Goal: Task Accomplishment & Management: Use online tool/utility

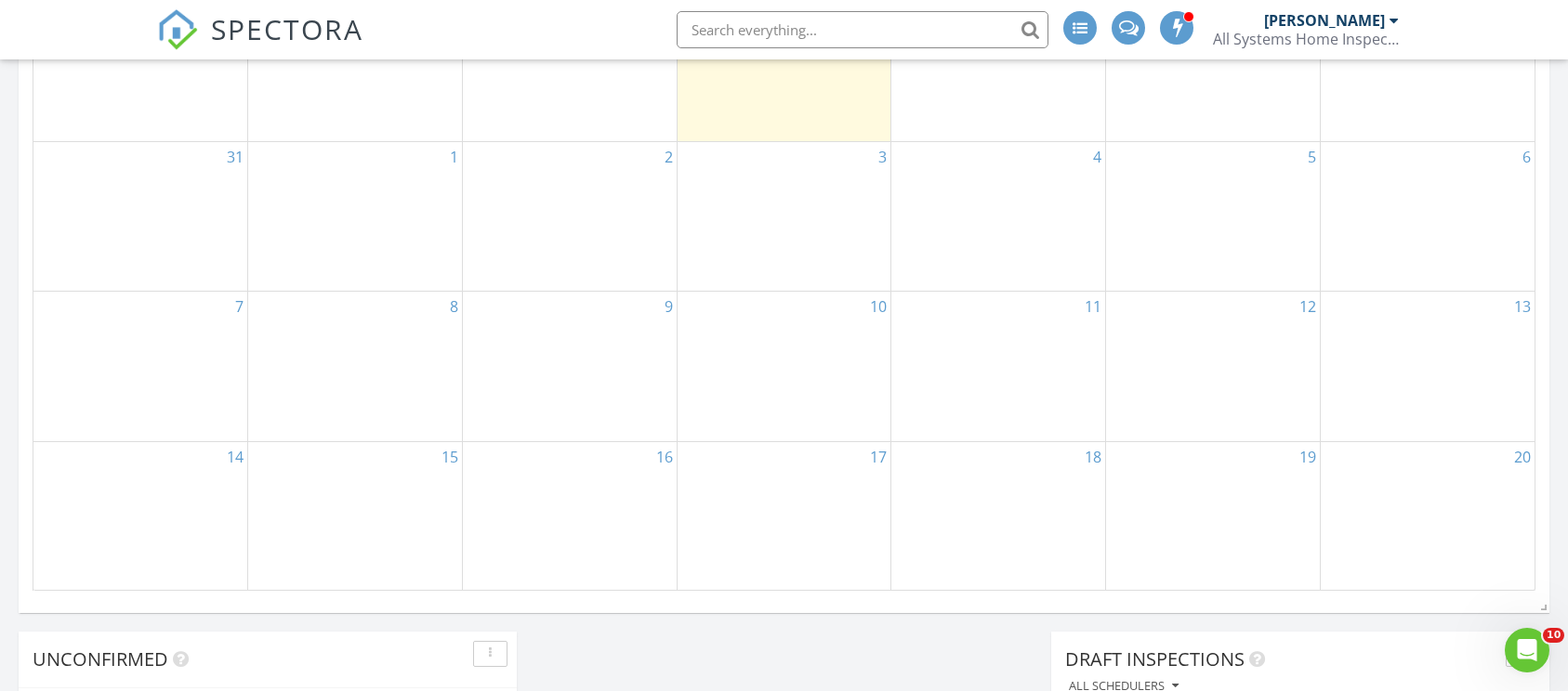
scroll to position [836, 0]
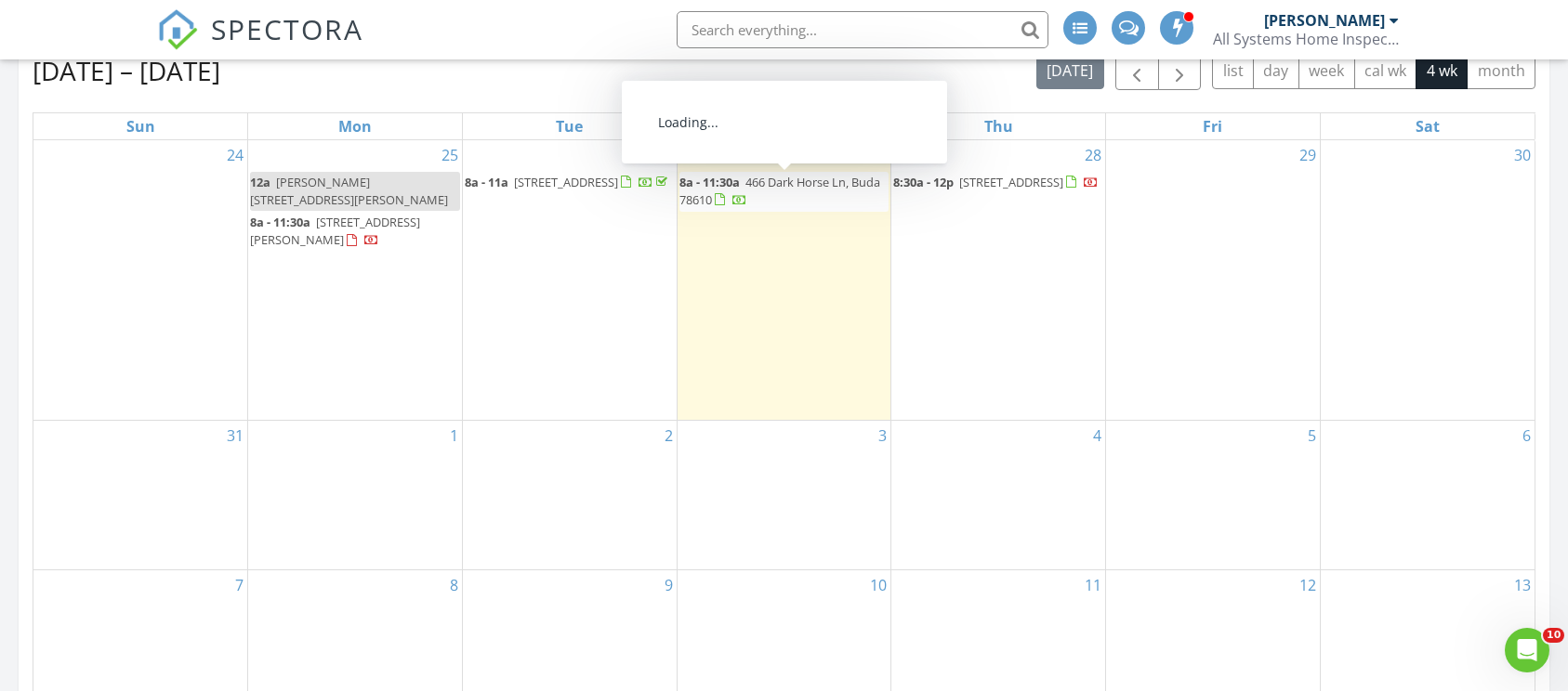
click at [771, 182] on span "466 Dark Horse Ln, Buda 78610" at bounding box center [779, 191] width 200 height 35
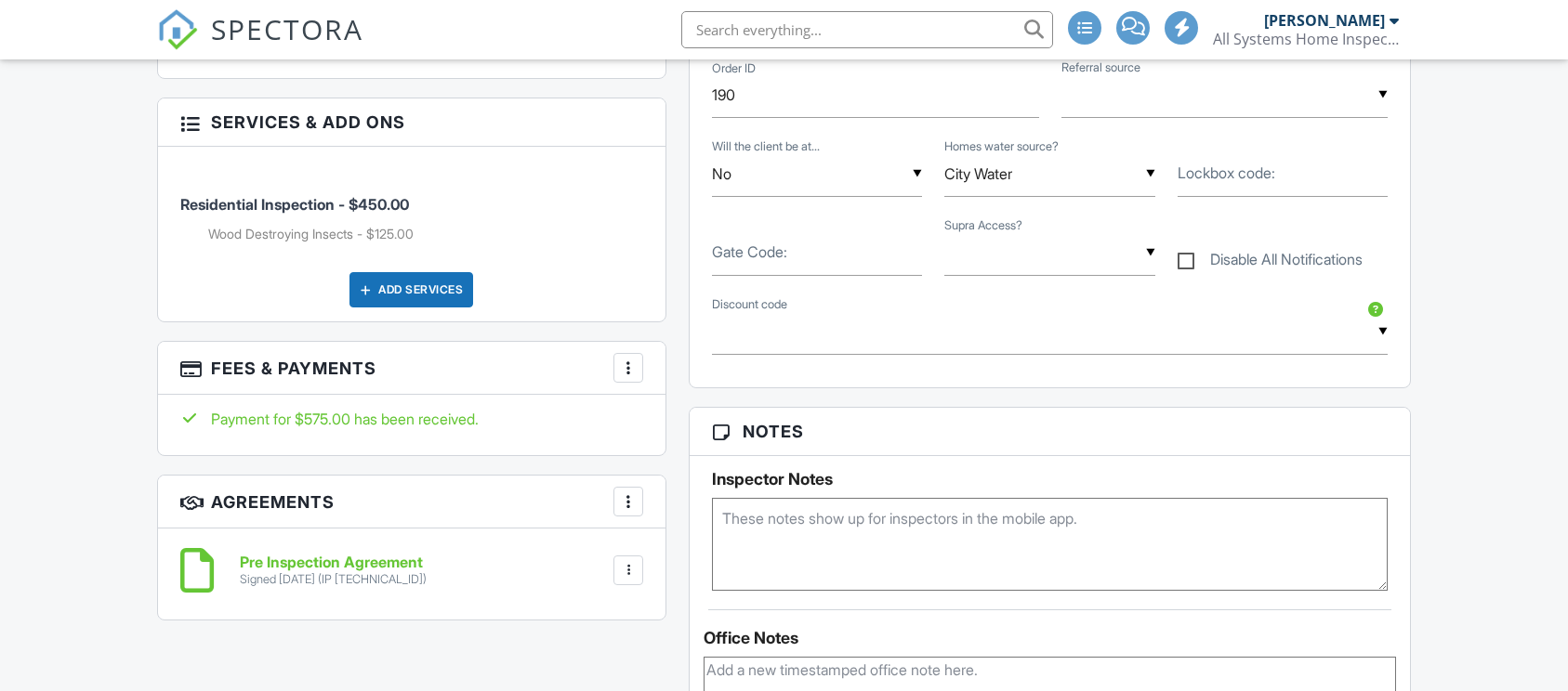
scroll to position [558, 0]
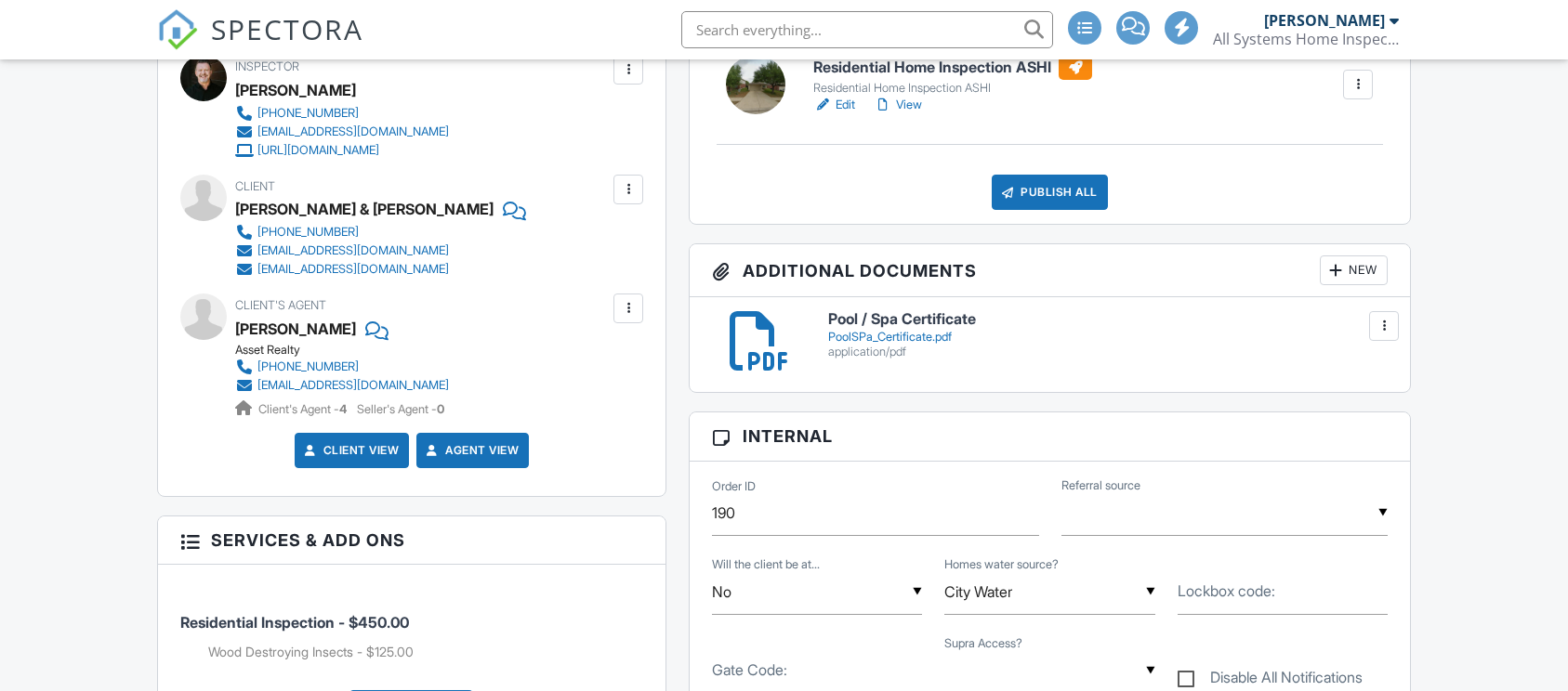
click at [1388, 324] on div at bounding box center [1384, 326] width 19 height 19
click at [1357, 411] on link "Delete" at bounding box center [1345, 408] width 69 height 21
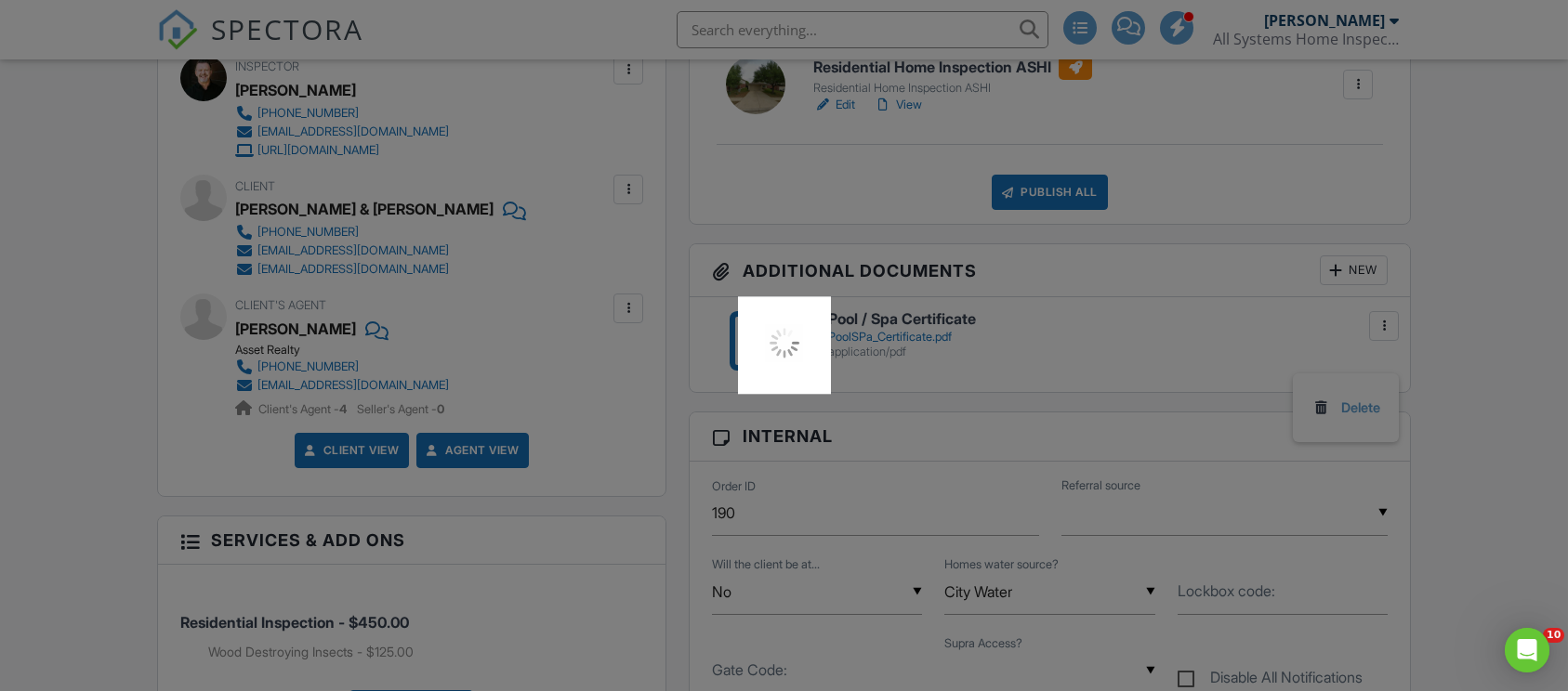
scroll to position [0, 0]
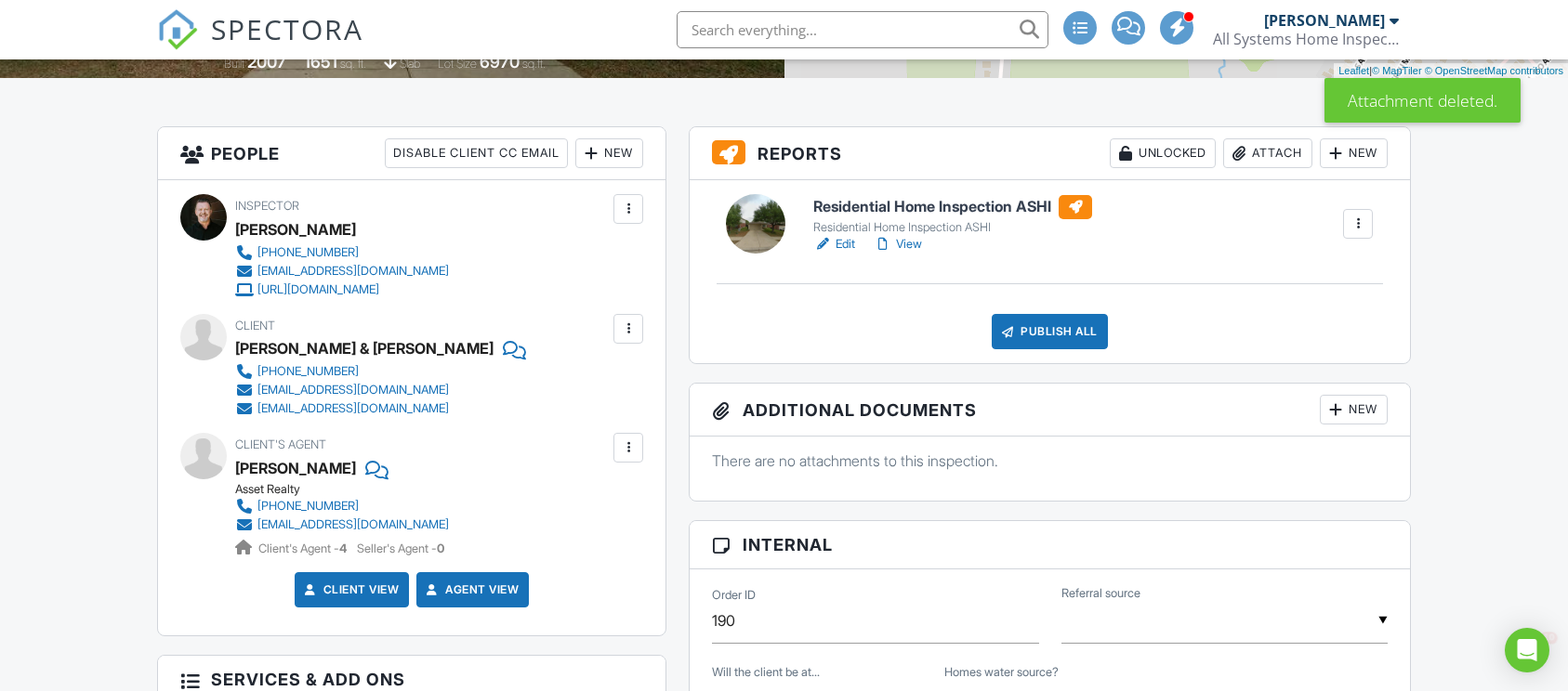
click at [912, 245] on link "View" at bounding box center [897, 244] width 48 height 19
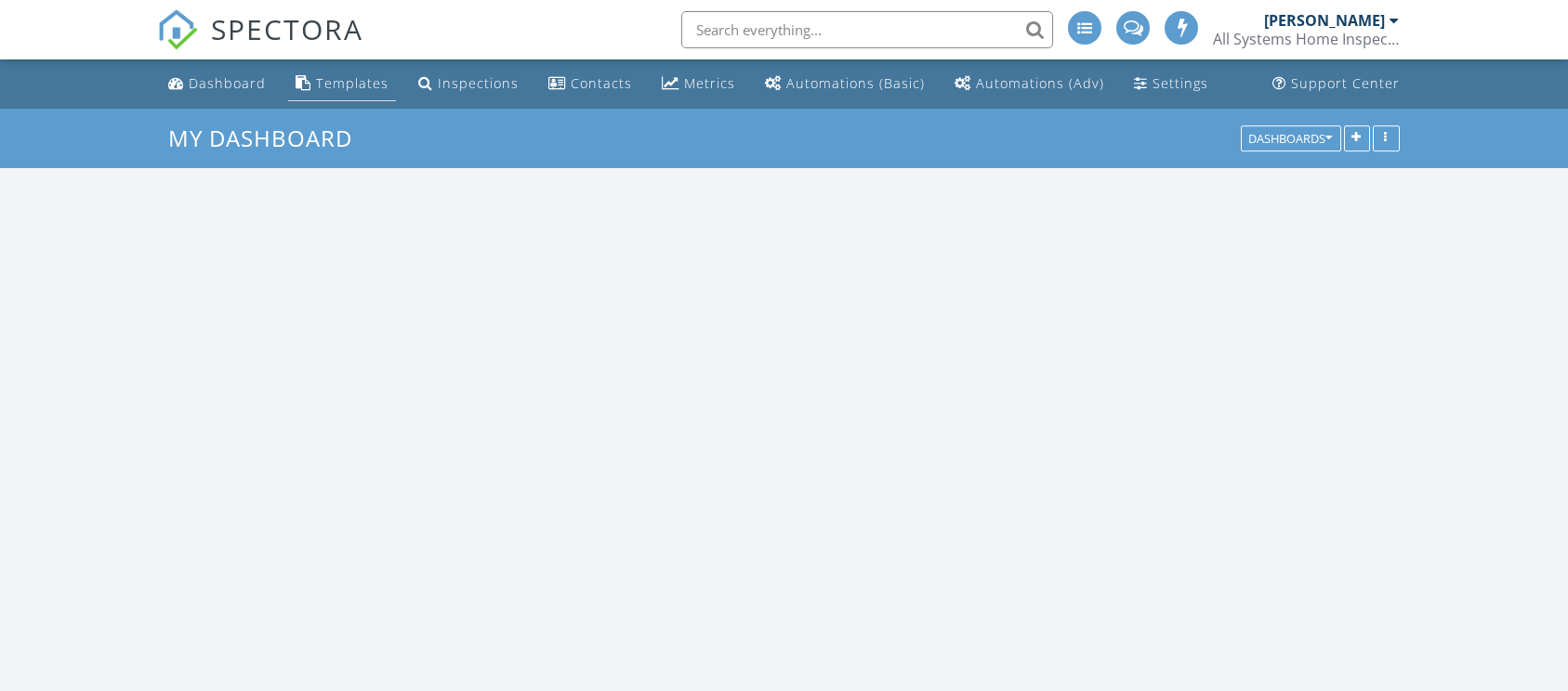
scroll to position [1733, 1608]
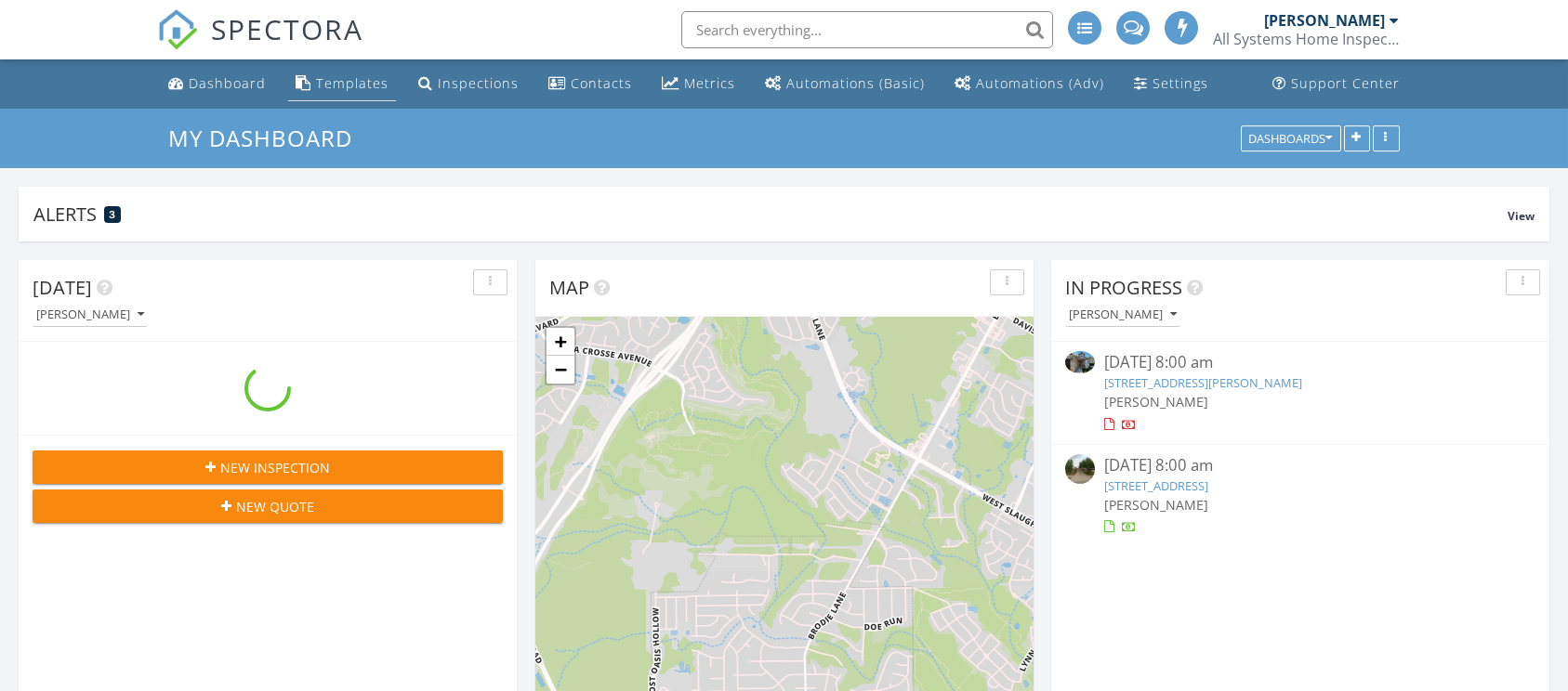
click at [348, 86] on div "Templates" at bounding box center [352, 83] width 72 height 18
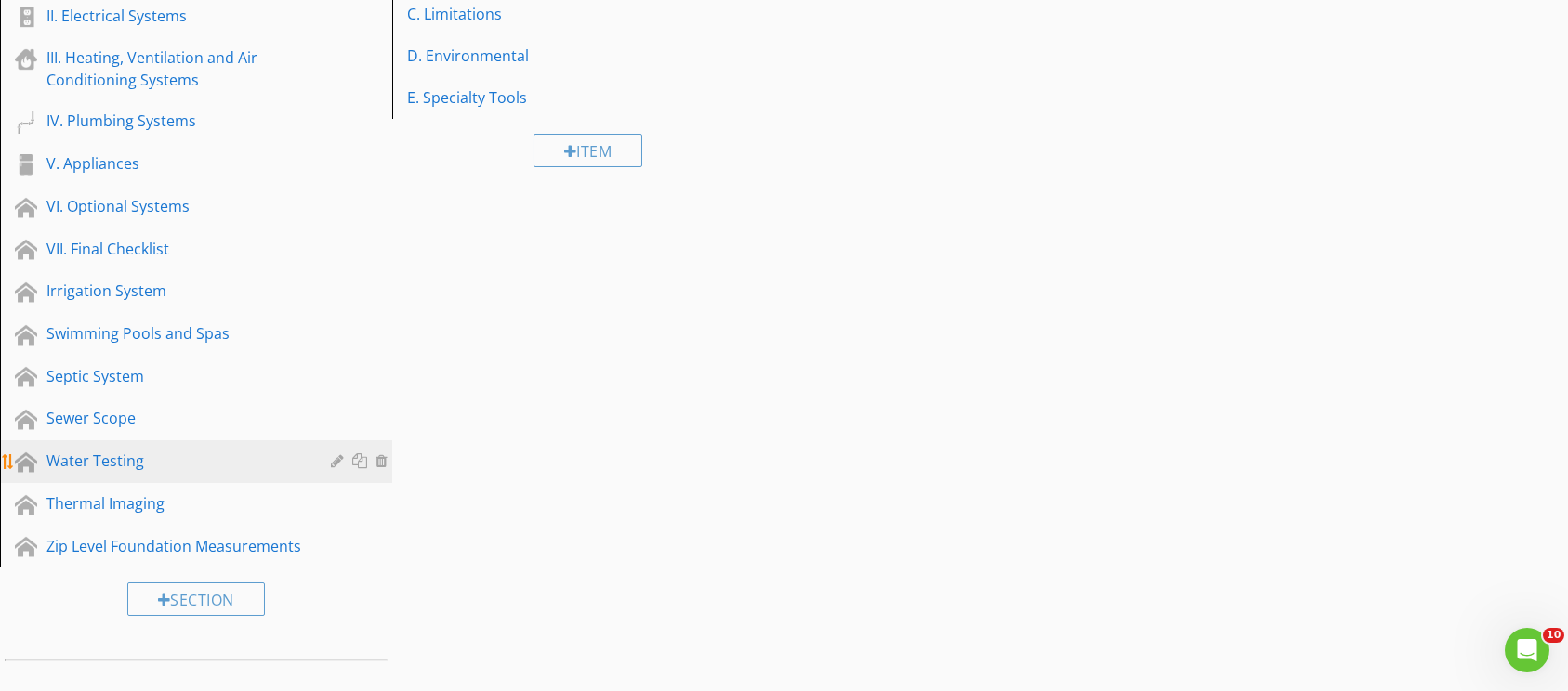
scroll to position [278, 0]
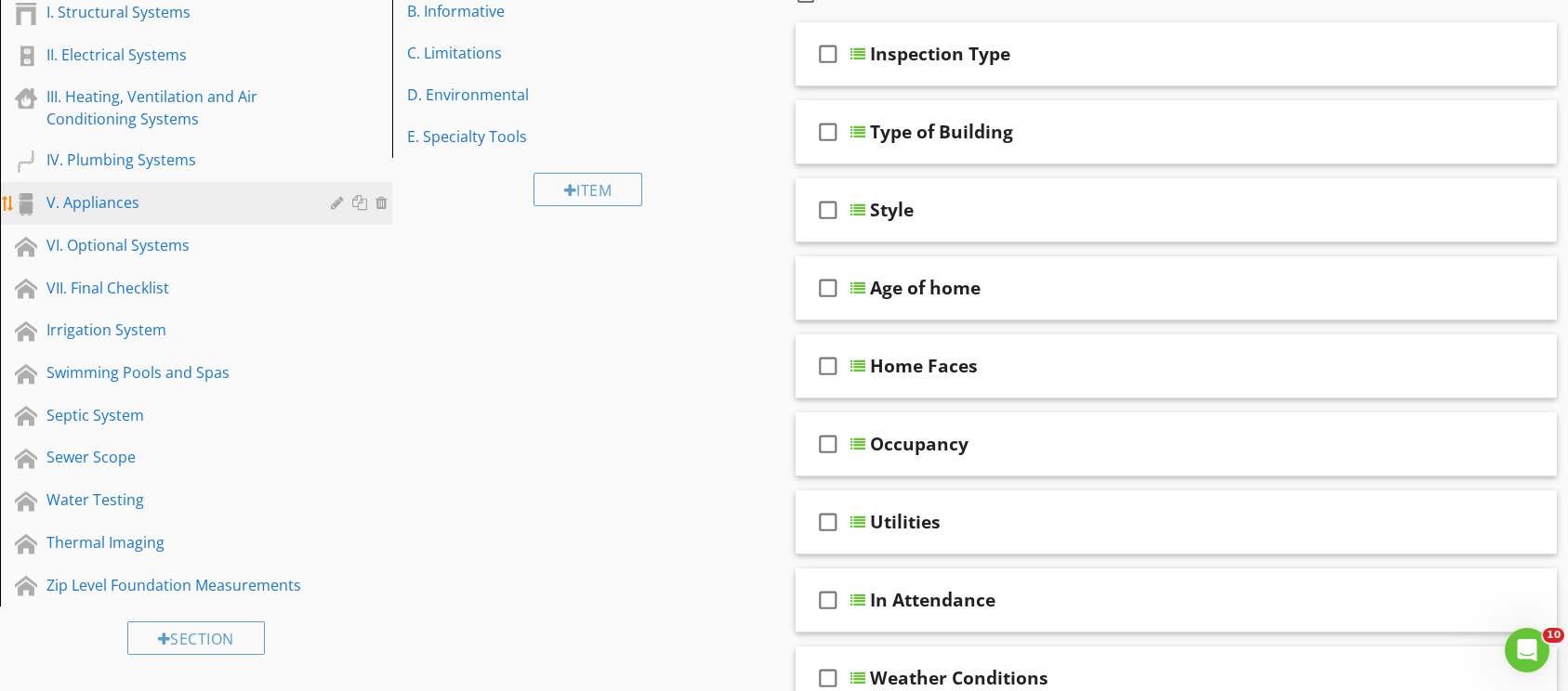
click at [175, 201] on div "V. Appliances" at bounding box center [175, 203] width 258 height 23
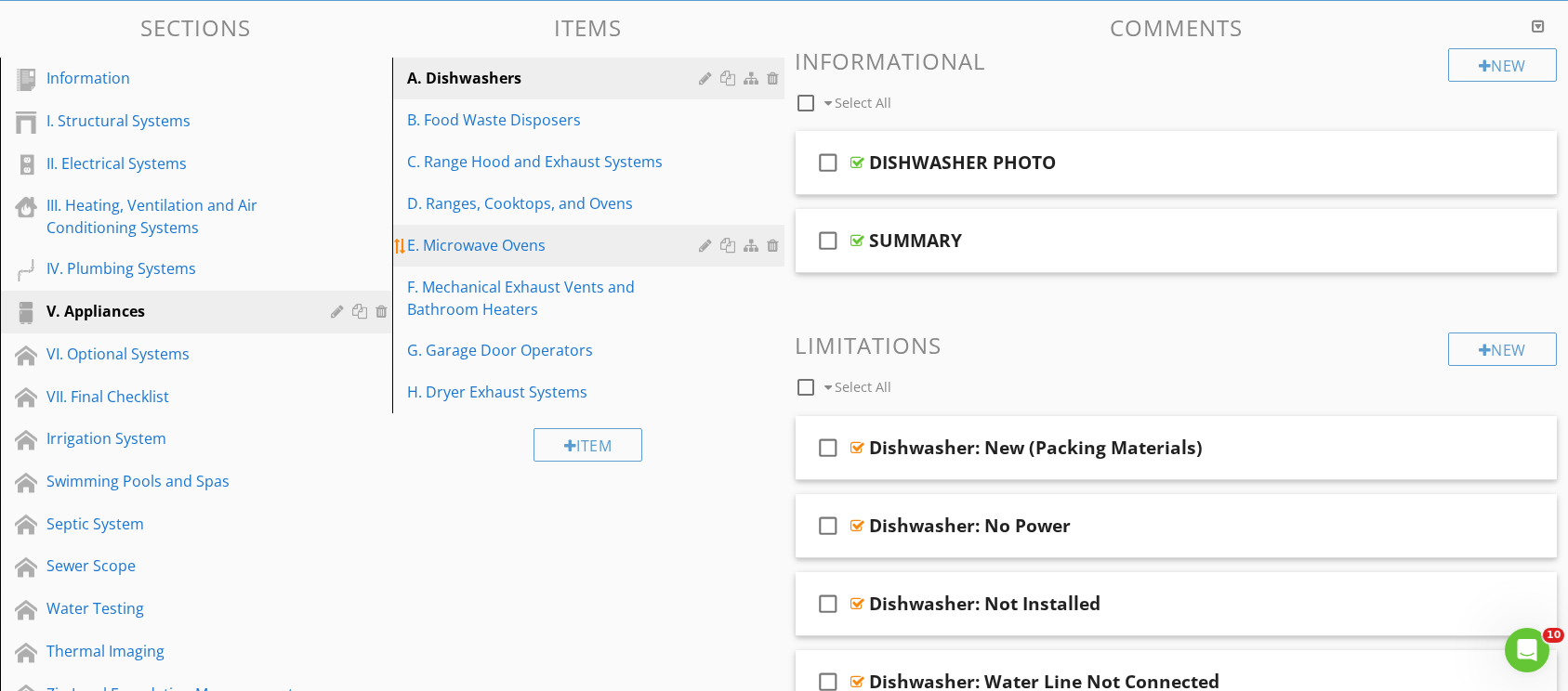
scroll to position [0, 0]
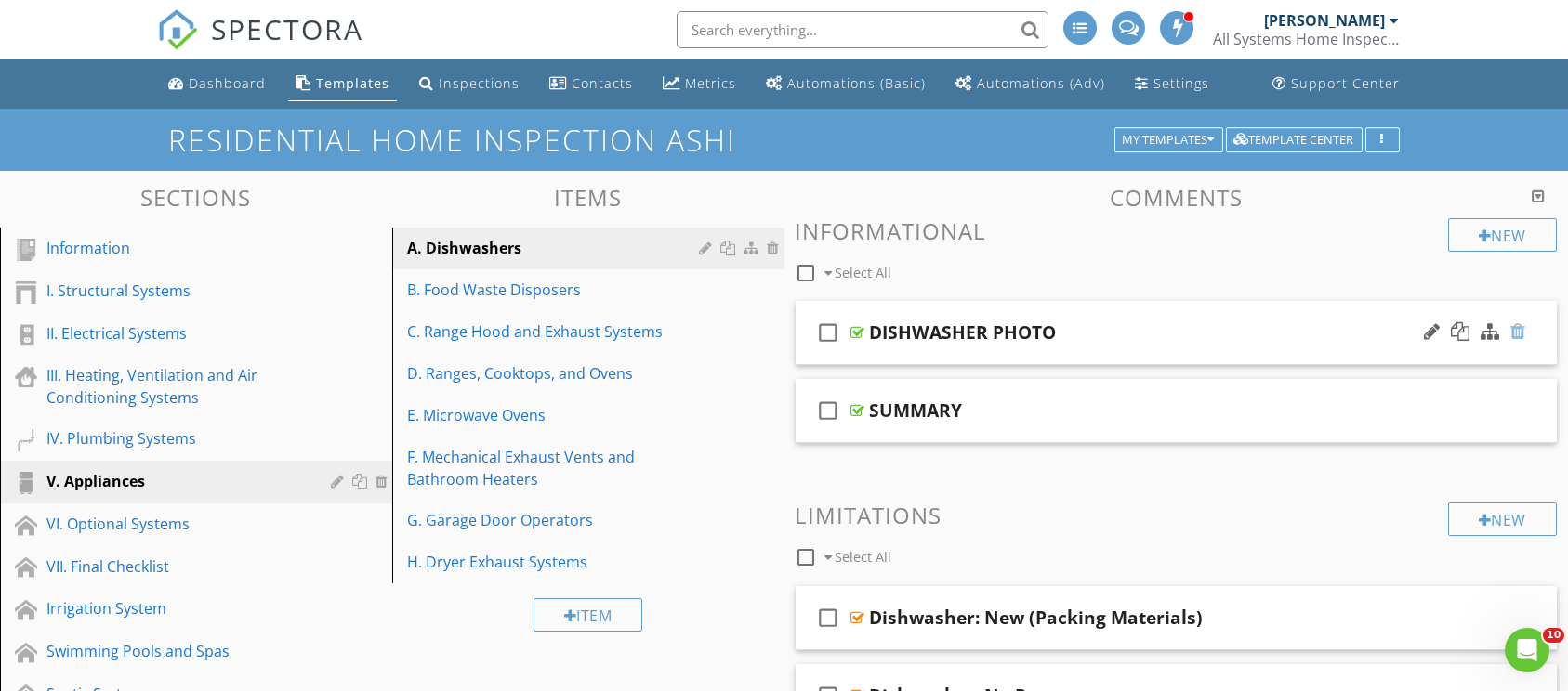
click at [1515, 333] on div at bounding box center [1518, 332] width 15 height 19
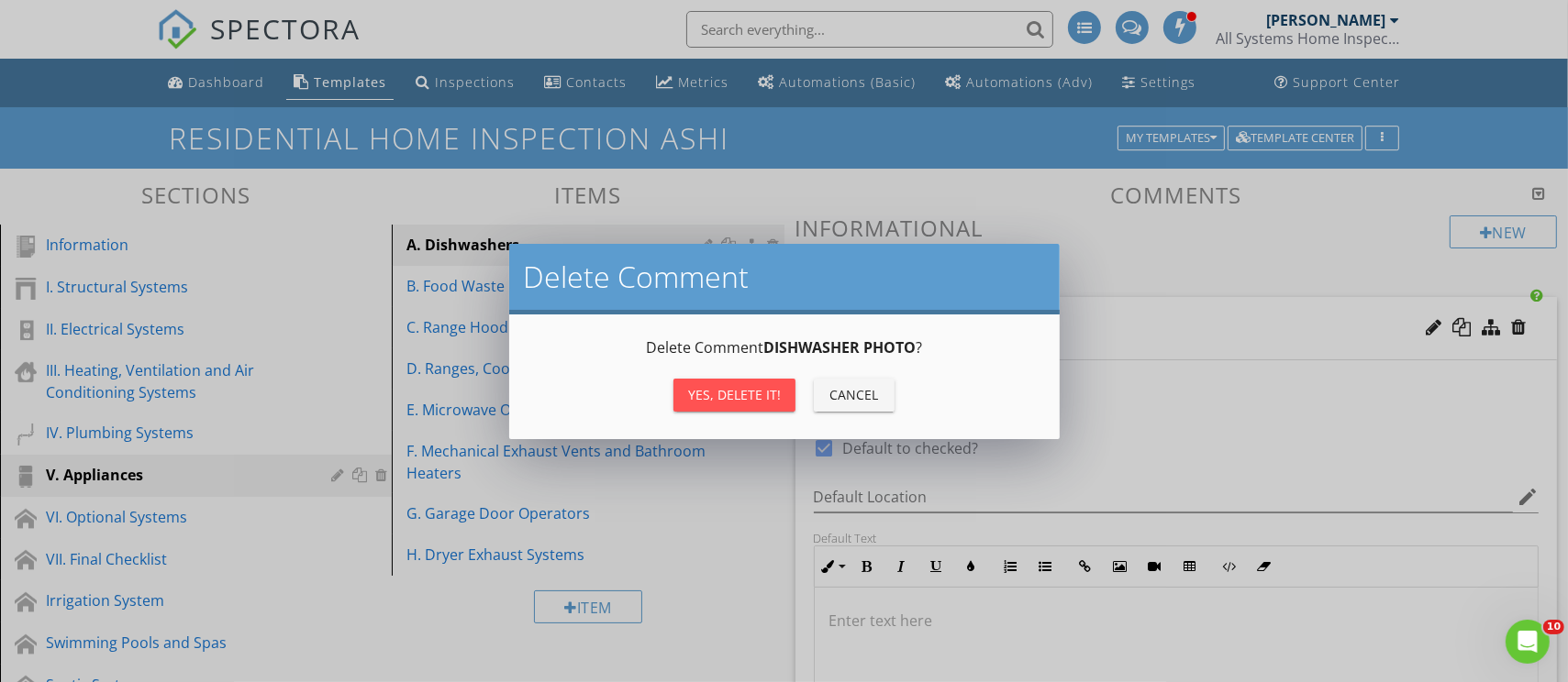
click at [757, 393] on div "Yes, Delete it!" at bounding box center [734, 394] width 93 height 19
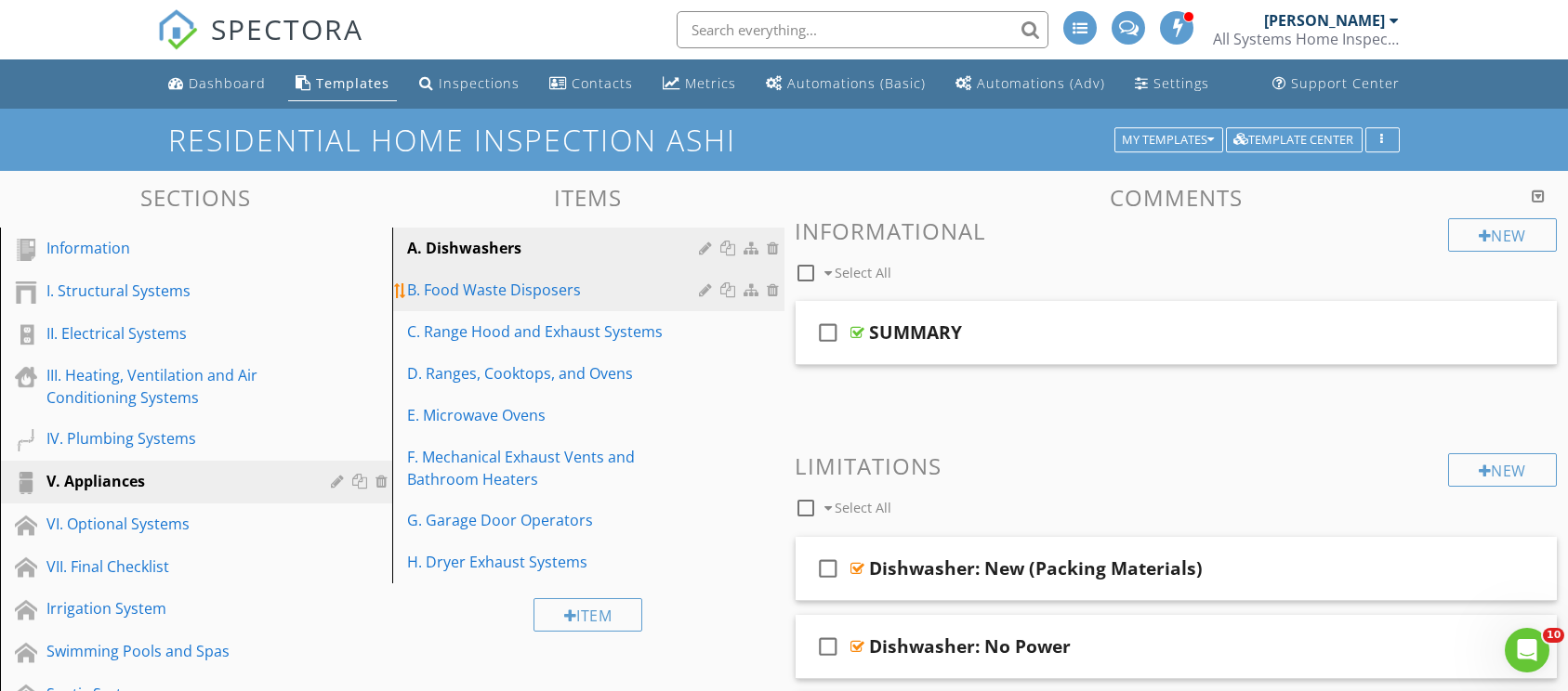
click at [607, 294] on div "B. Food Waste Disposers" at bounding box center [556, 290] width 298 height 23
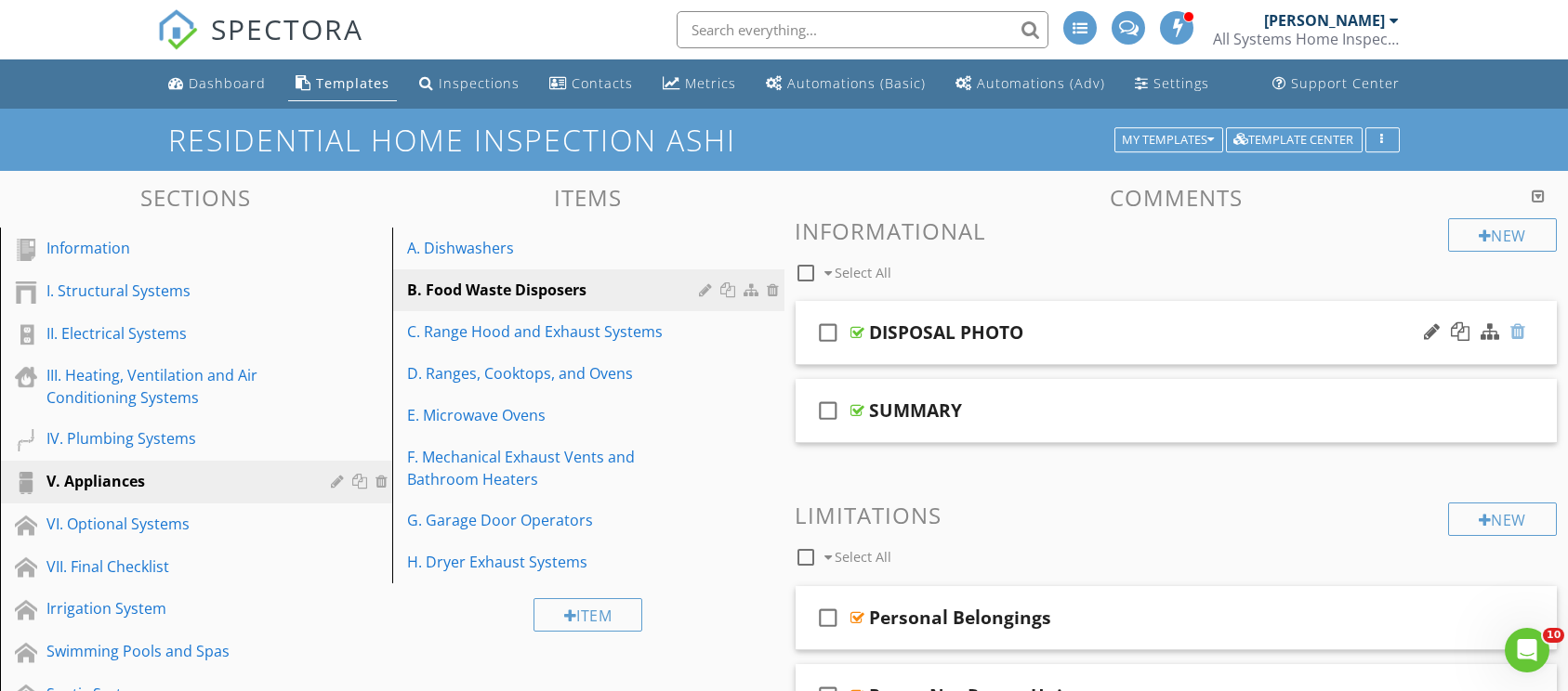
click at [1515, 329] on div at bounding box center [1518, 332] width 15 height 19
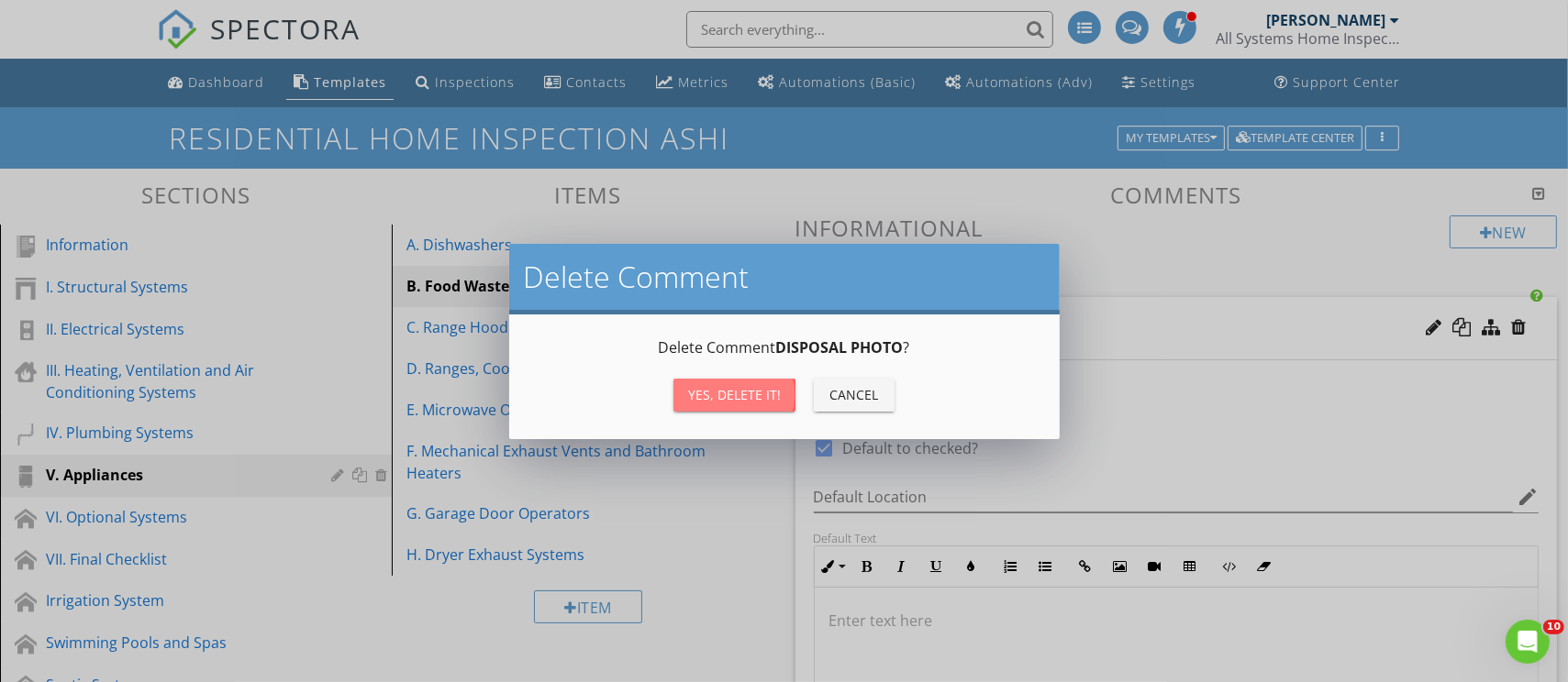
click at [762, 390] on div "Yes, Delete it!" at bounding box center [734, 394] width 93 height 19
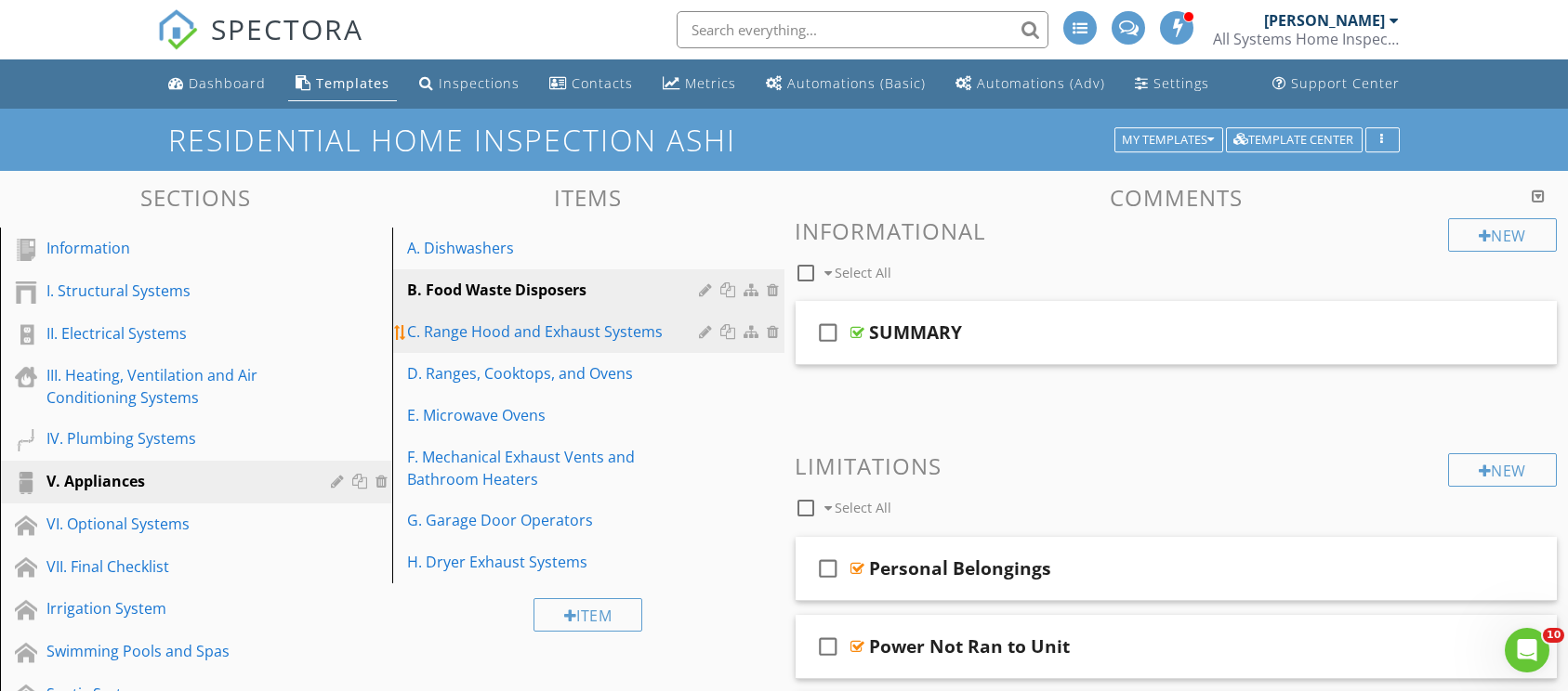
click at [655, 330] on div "C. Range Hood and Exhaust Systems" at bounding box center [556, 332] width 298 height 23
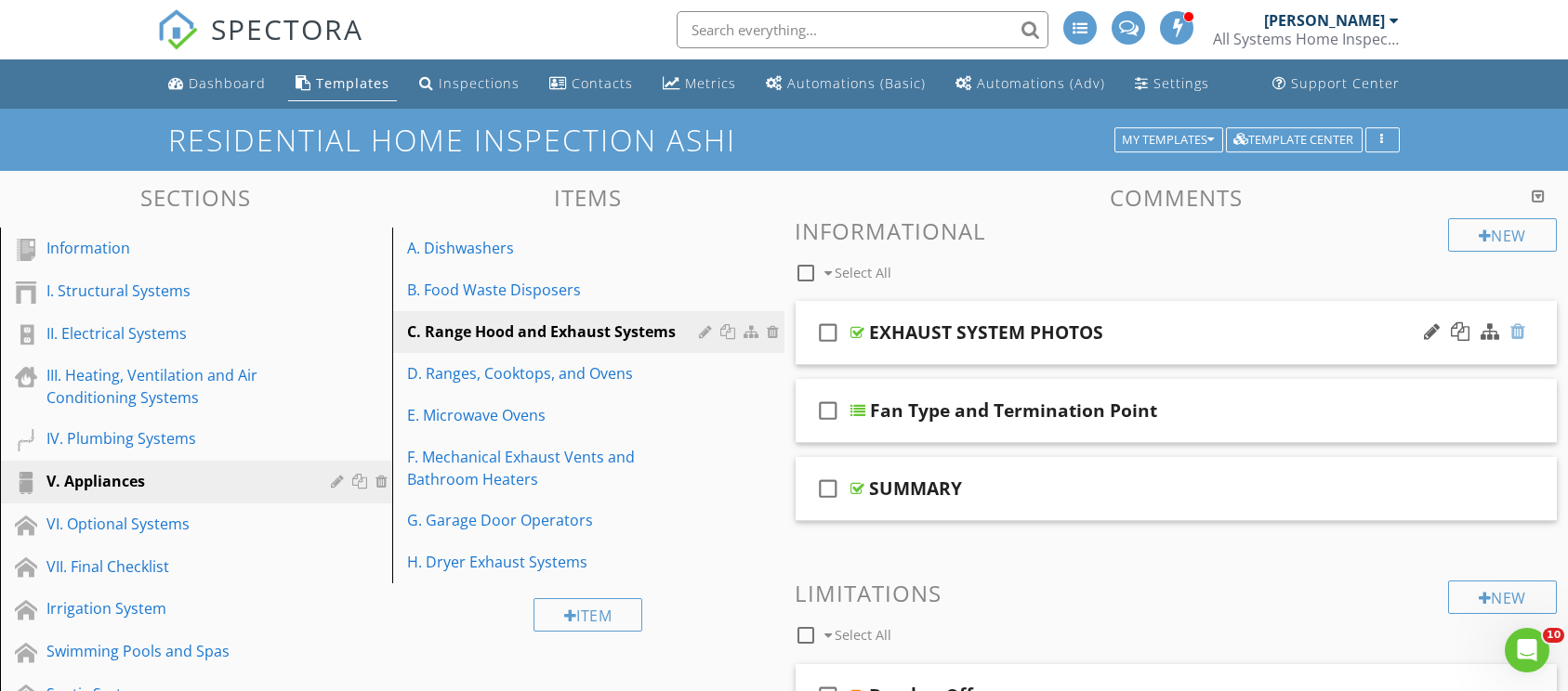
click at [1513, 328] on div at bounding box center [1518, 332] width 15 height 19
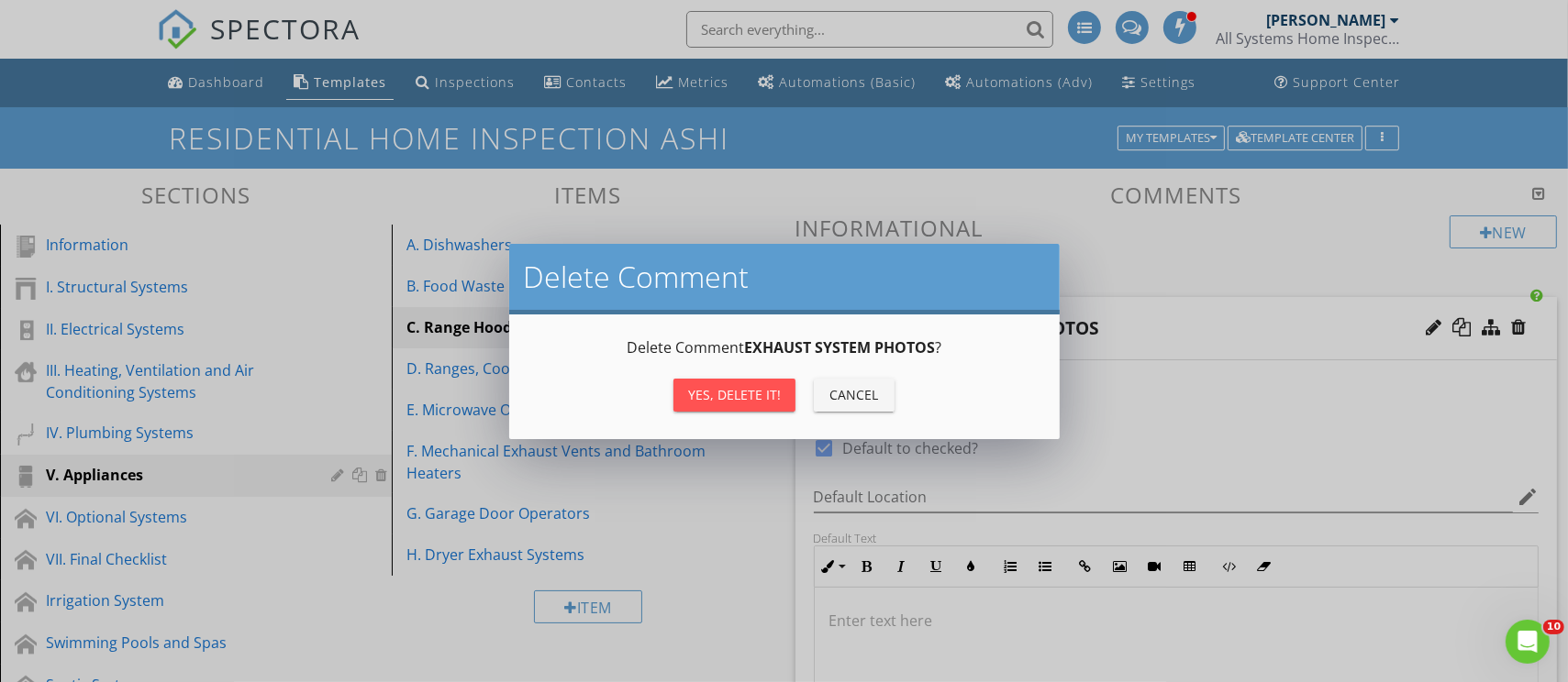
click at [712, 386] on div "Yes, Delete it!" at bounding box center [734, 394] width 93 height 19
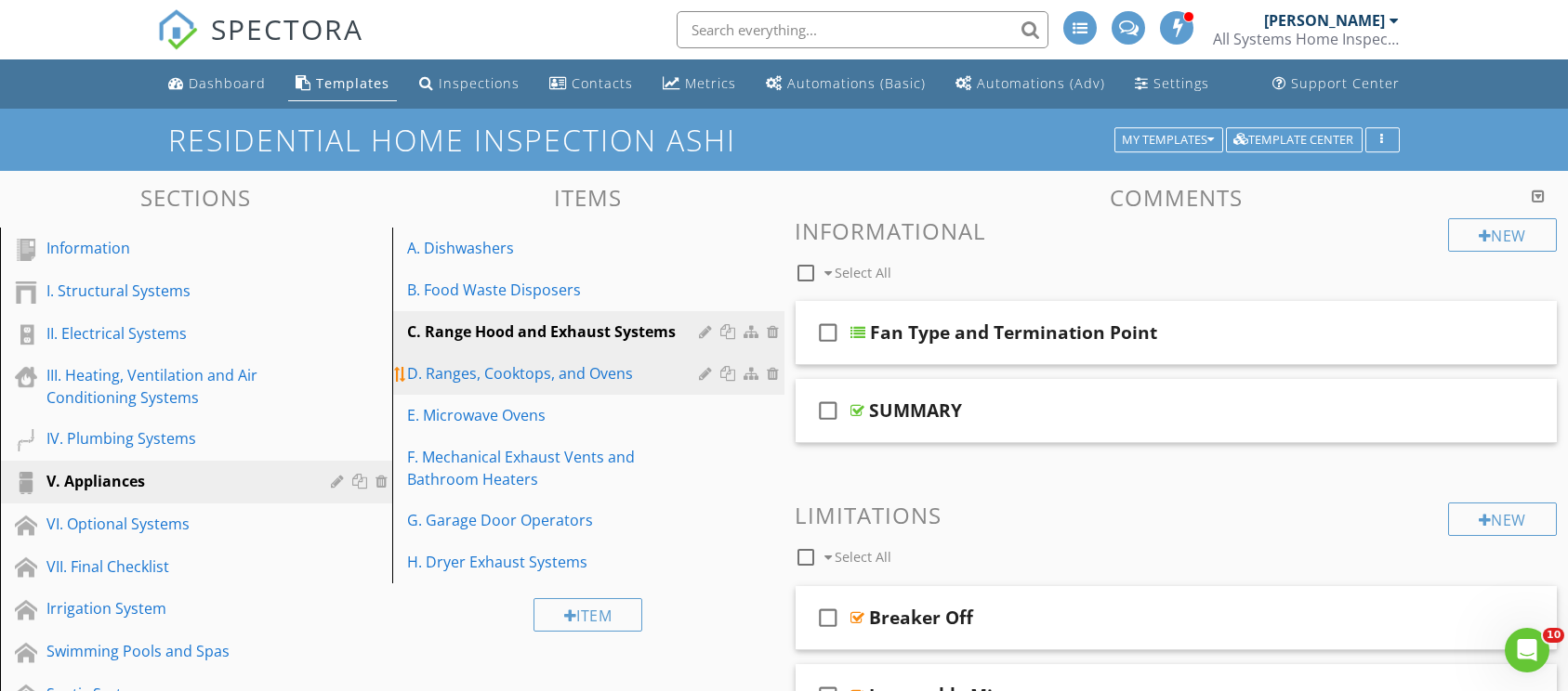
click at [632, 373] on div "D. Ranges, Cooktops, and Ovens" at bounding box center [556, 373] width 298 height 23
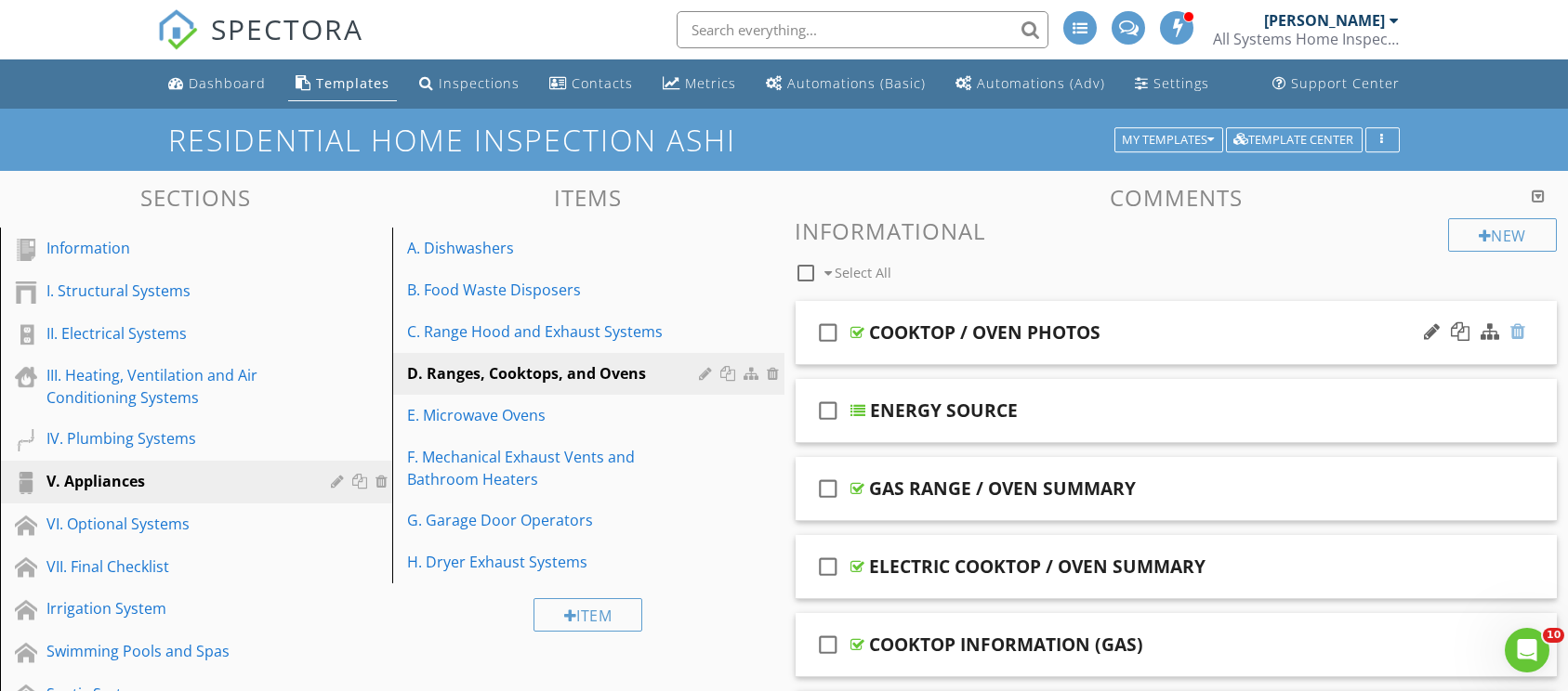
click at [1518, 328] on div at bounding box center [1518, 332] width 15 height 19
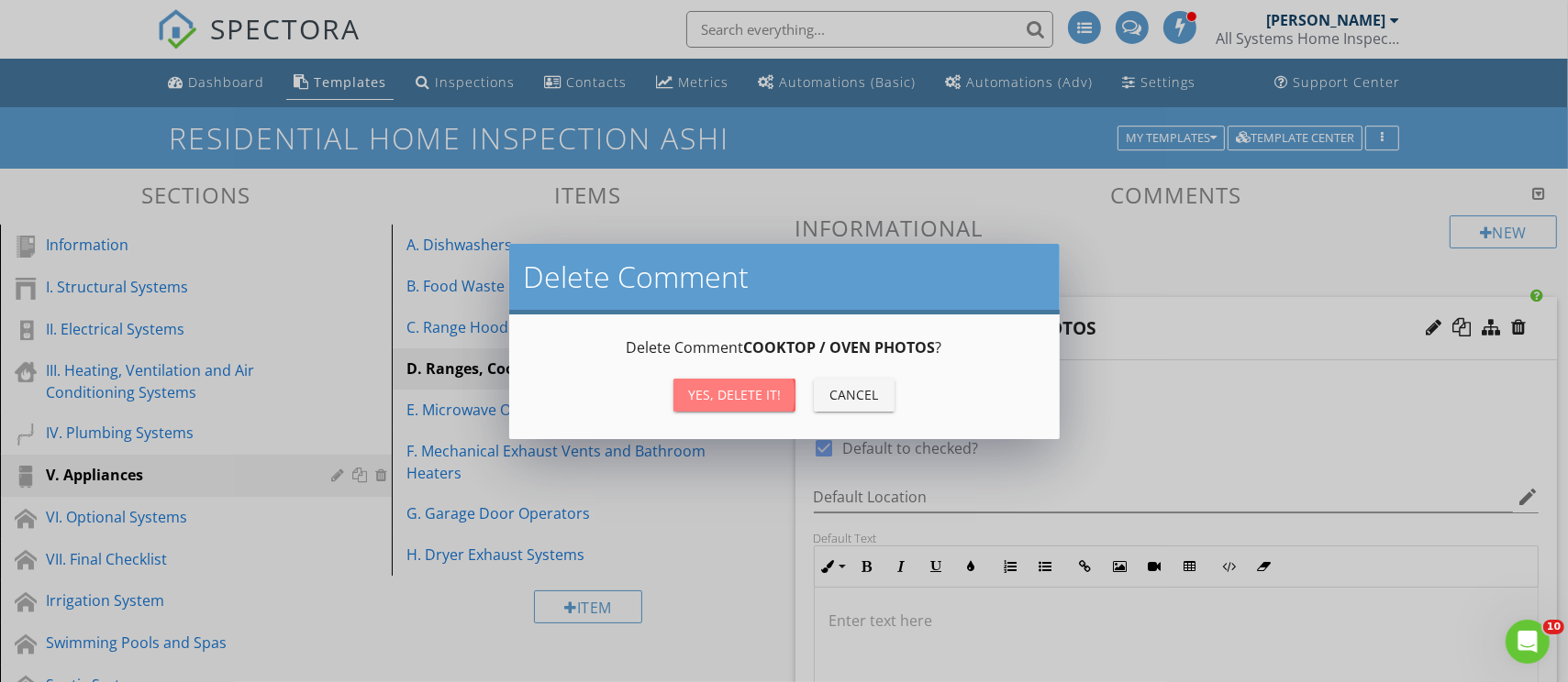
click at [727, 389] on div "Yes, Delete it!" at bounding box center [734, 394] width 93 height 19
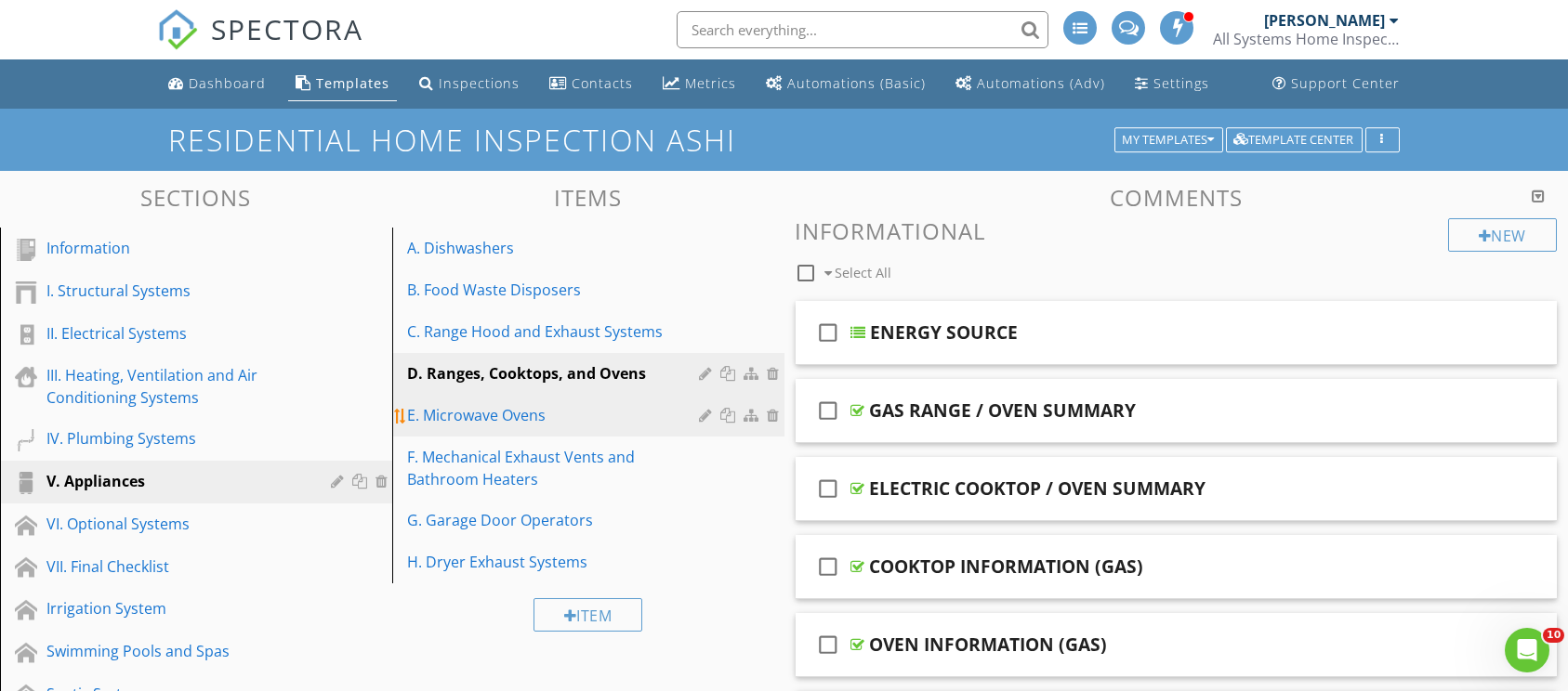
click at [586, 407] on div "E. Microwave Ovens" at bounding box center [556, 416] width 298 height 23
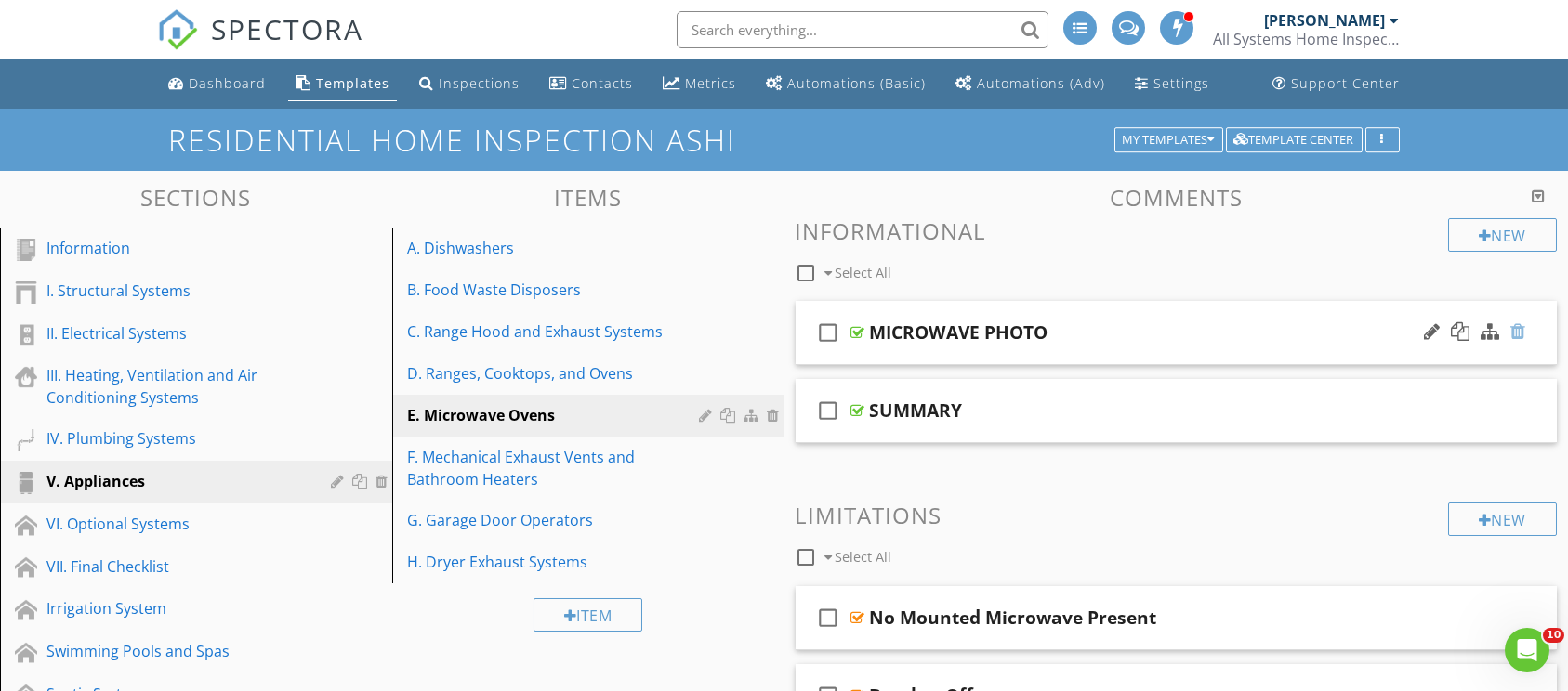
click at [1517, 334] on div at bounding box center [1518, 332] width 15 height 19
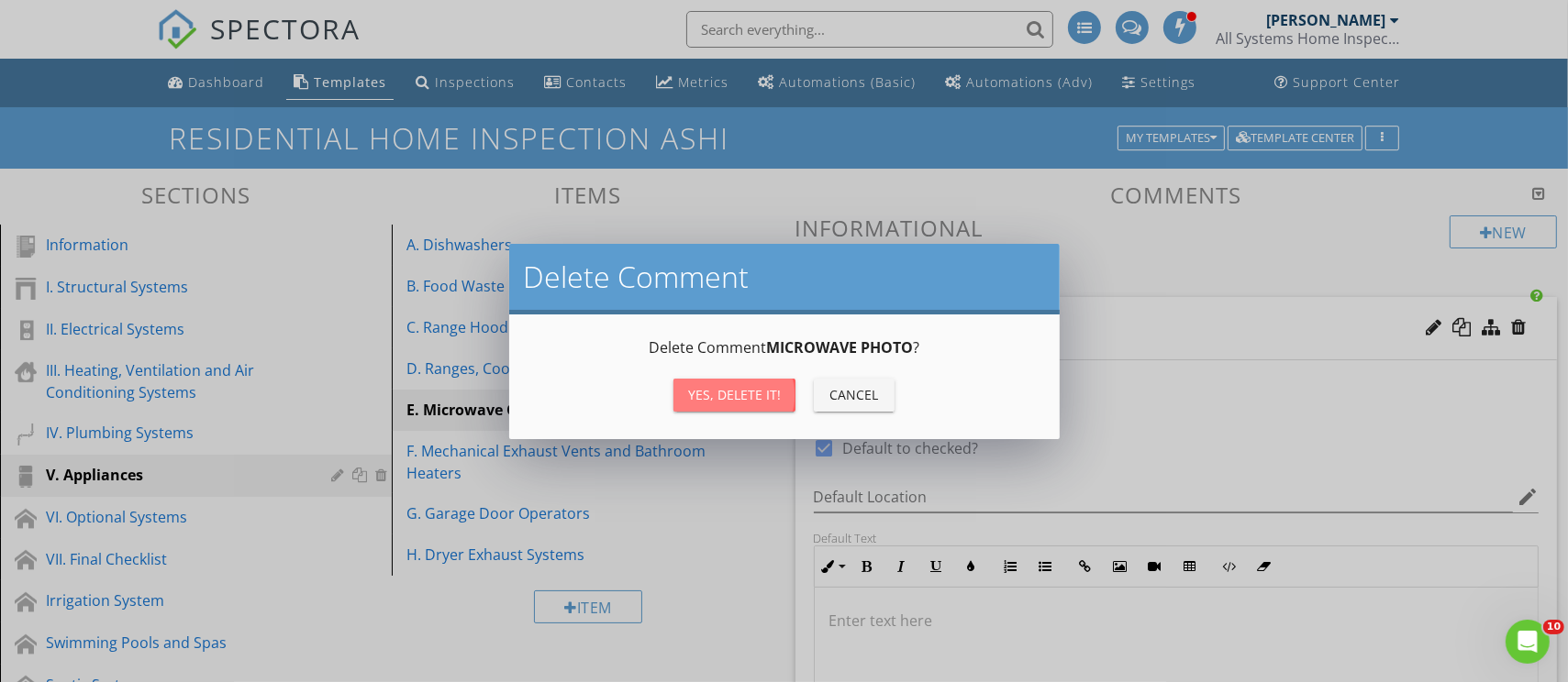
click at [738, 391] on div "Yes, Delete it!" at bounding box center [734, 394] width 93 height 19
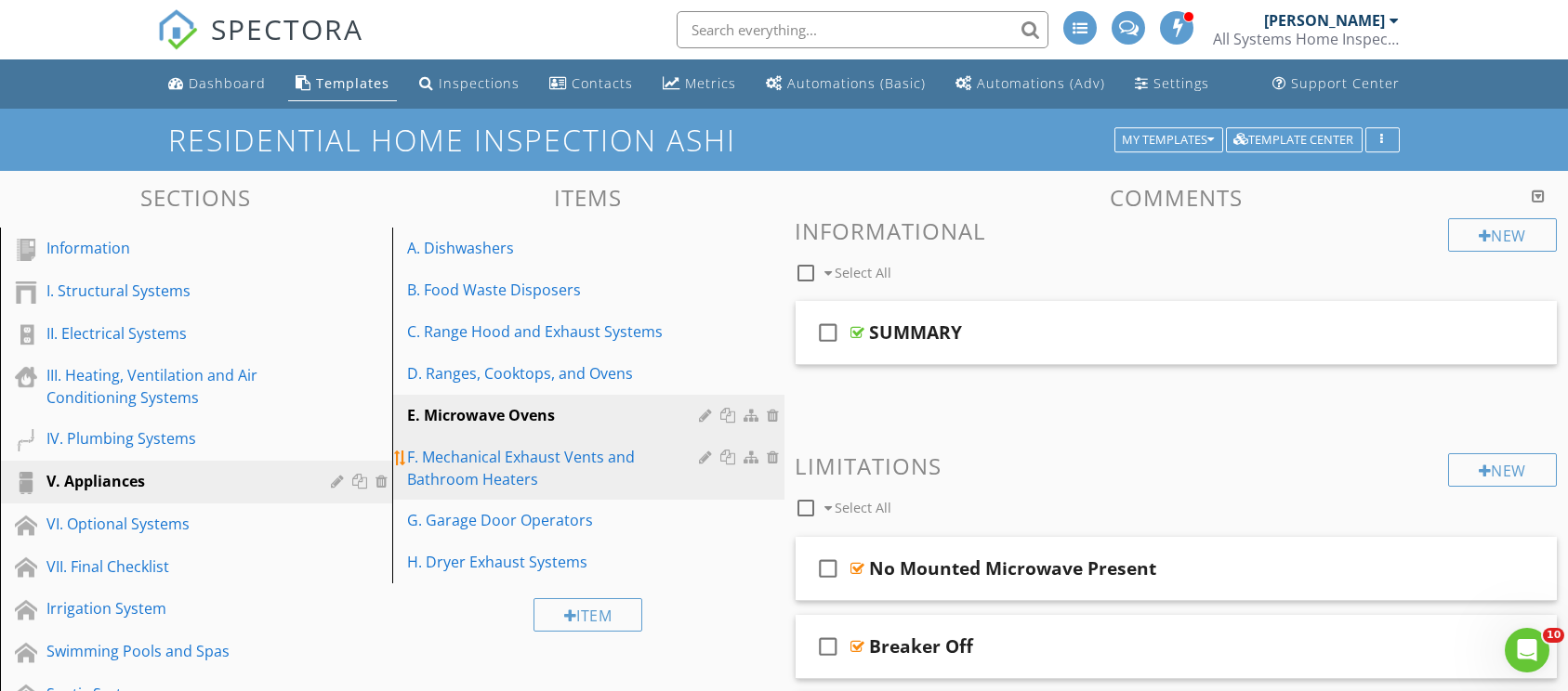
click at [648, 456] on div "F. Mechanical Exhaust Vents and Bathroom Heaters" at bounding box center [556, 467] width 298 height 44
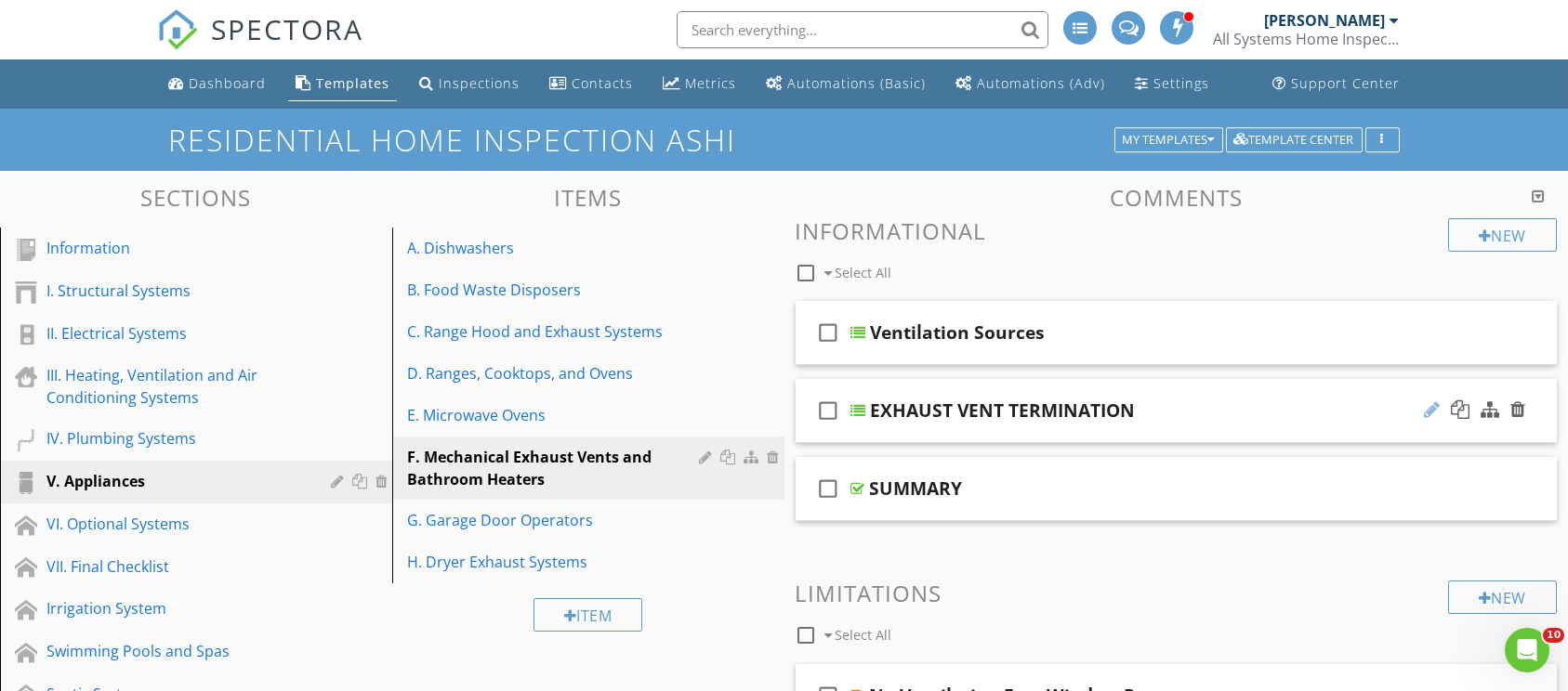
click at [1433, 411] on div at bounding box center [1432, 410] width 16 height 19
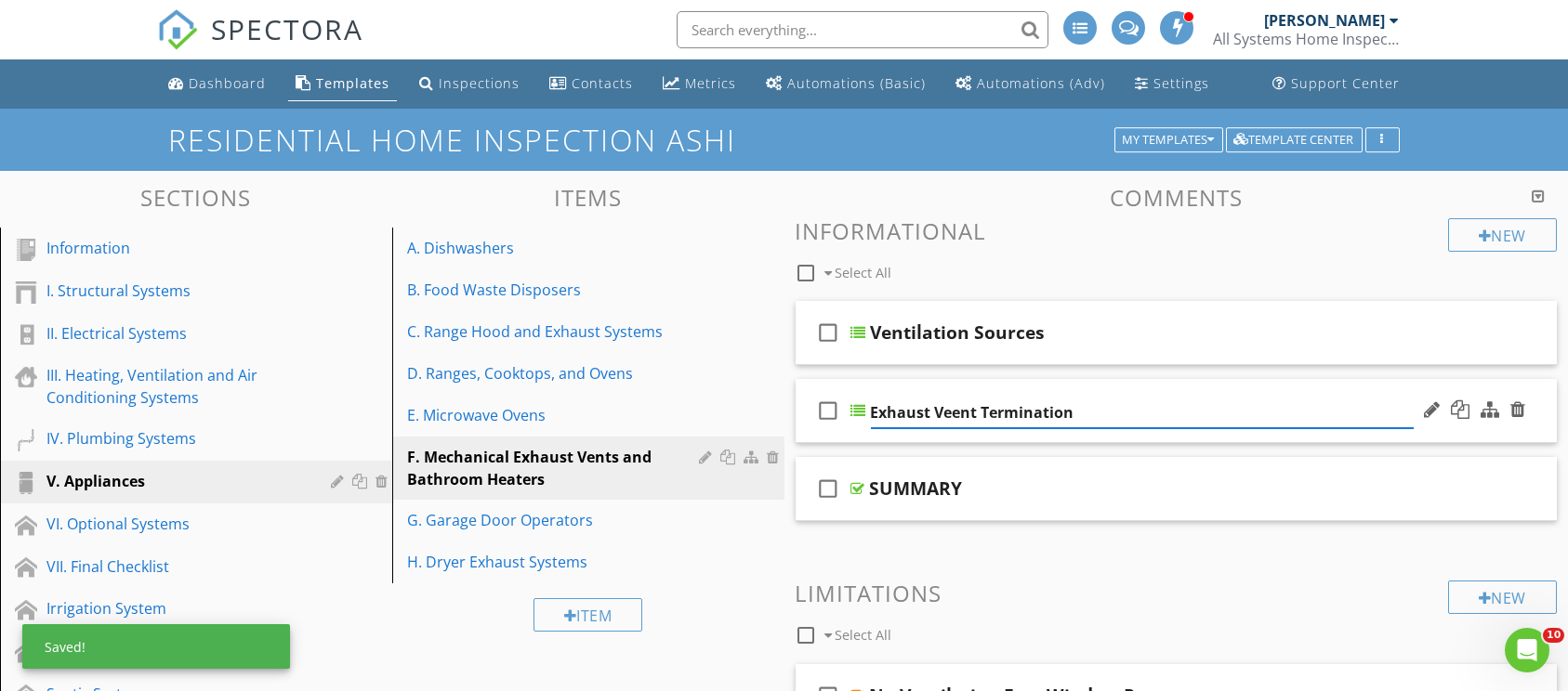
click at [959, 409] on input "Exhaust Veent Termination" at bounding box center [1143, 413] width 544 height 31
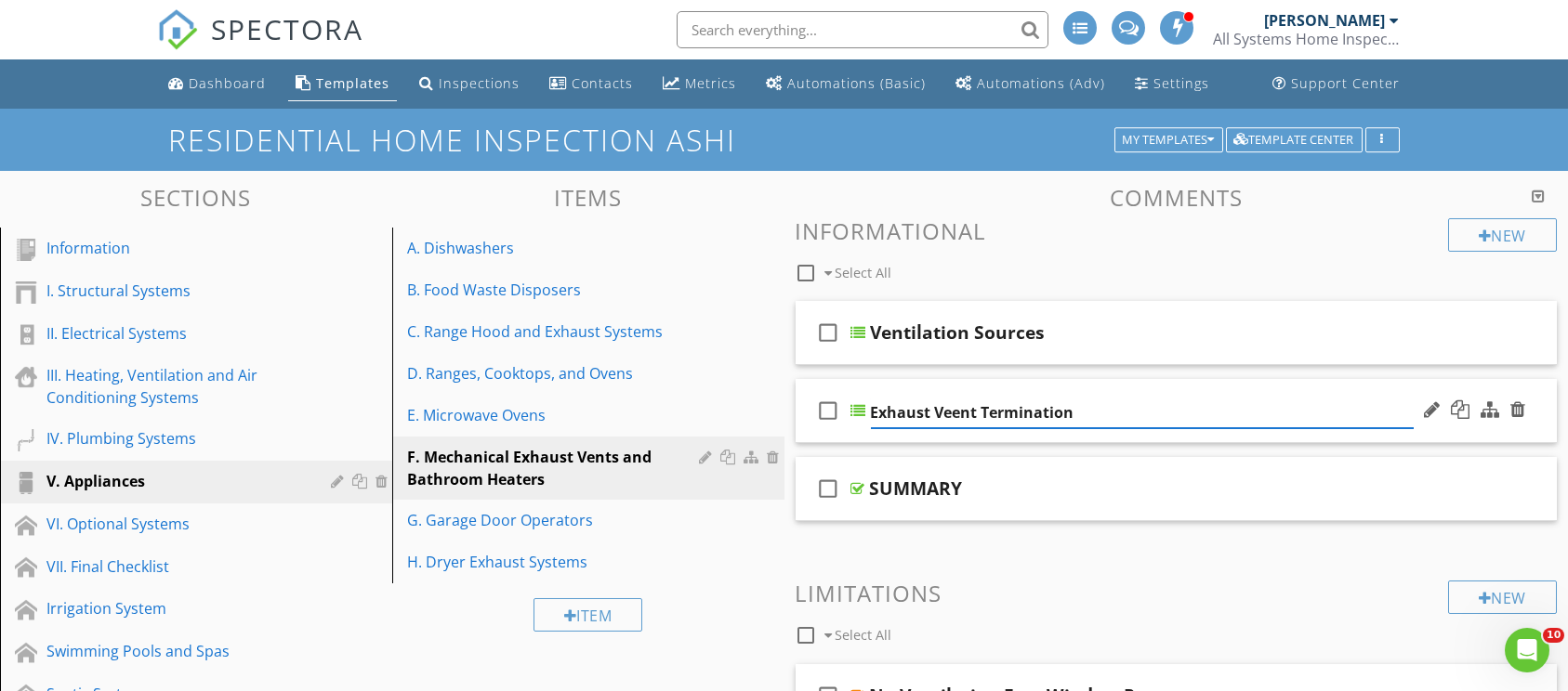
type input "Exhaust Vent Termination"
click at [1385, 407] on input "Exhaust Vent Termination" at bounding box center [1143, 413] width 544 height 31
click at [1332, 394] on div "check_box_outline_blank Exhaust Vent Termination" at bounding box center [1177, 411] width 762 height 64
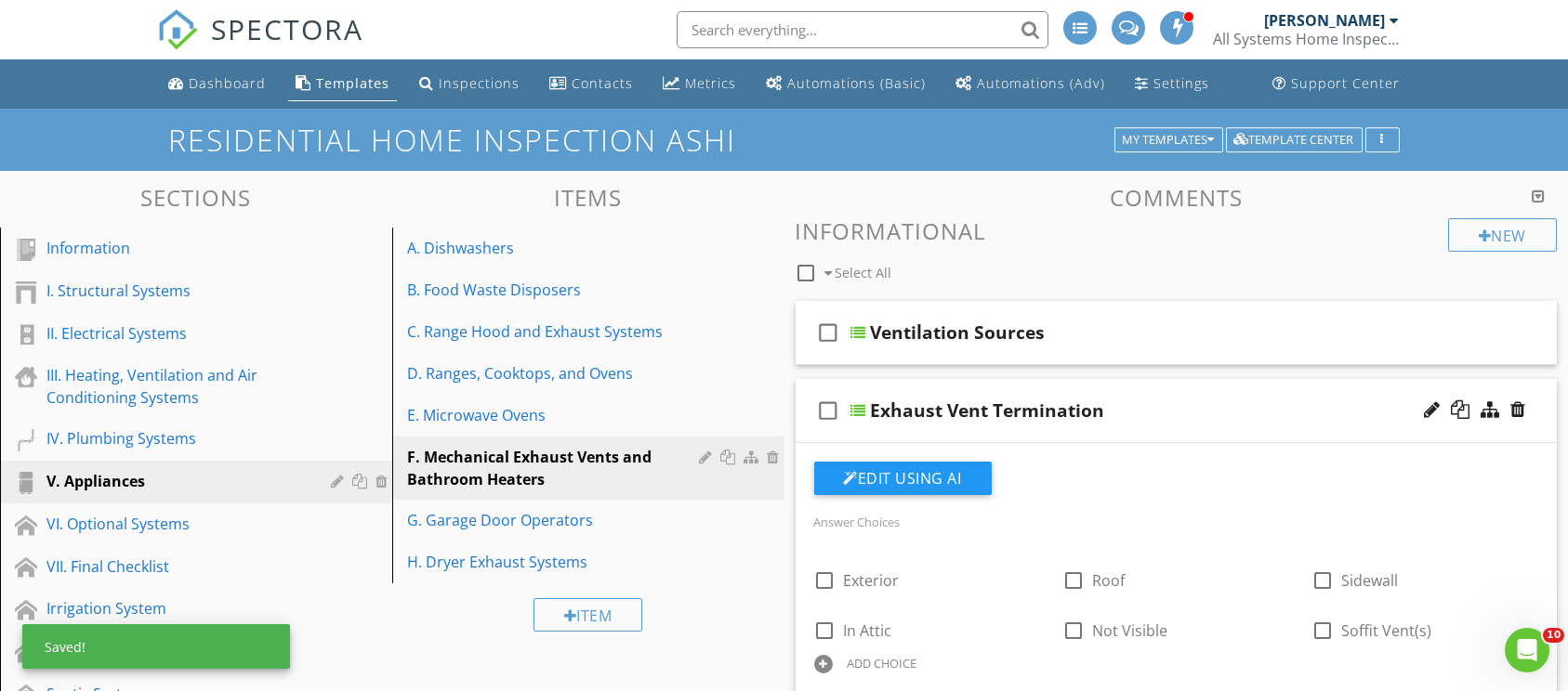
click at [1226, 390] on div "check_box_outline_blank Exhaust Vent Termination" at bounding box center [1177, 411] width 762 height 64
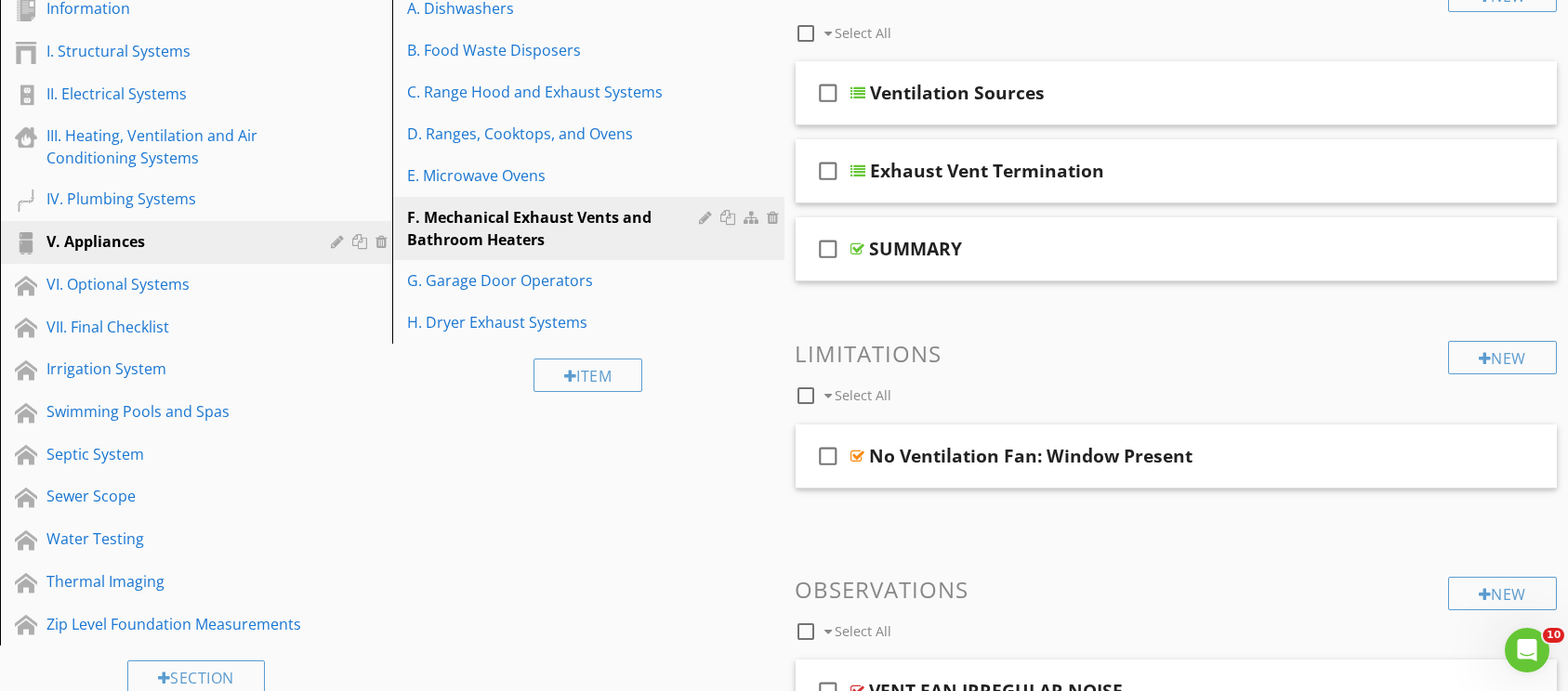
scroll to position [278, 0]
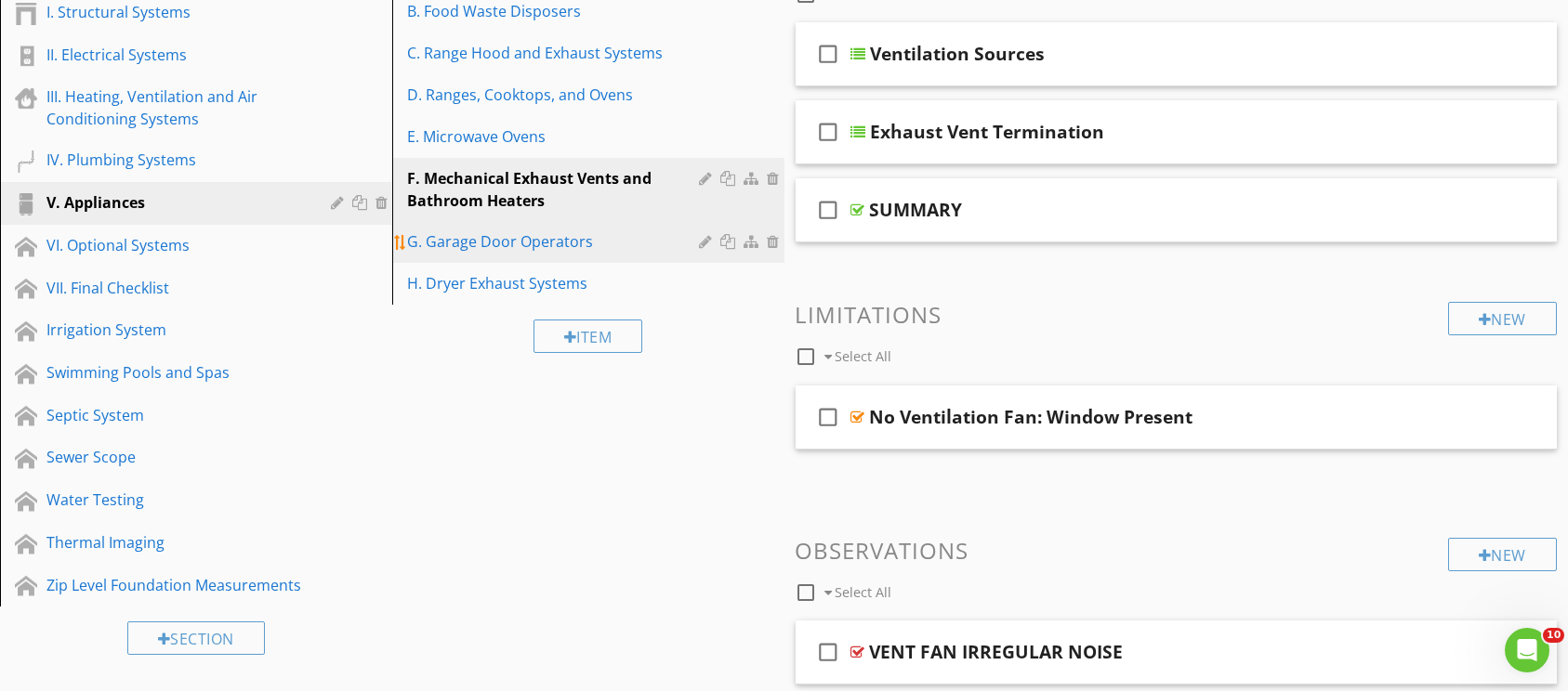
click at [602, 242] on div "G. Garage Door Operators" at bounding box center [556, 242] width 298 height 23
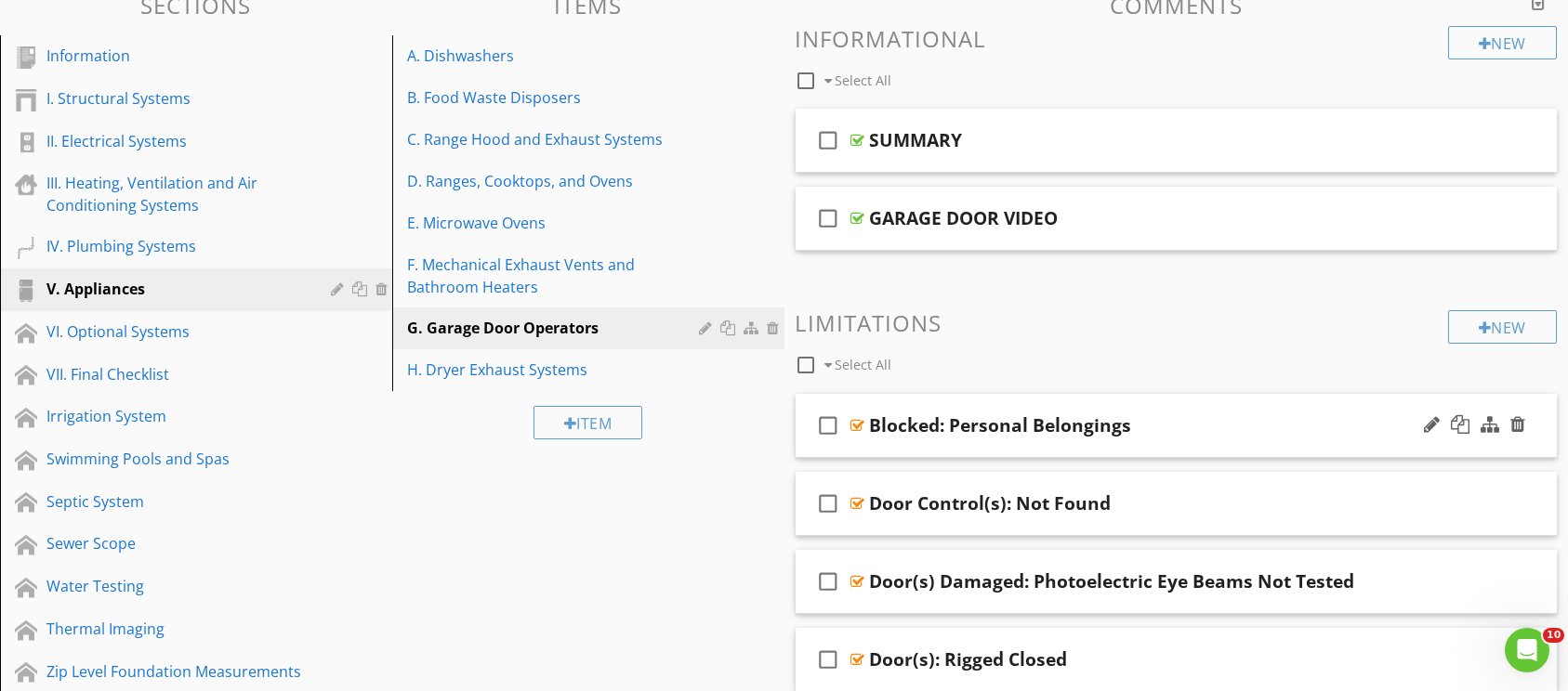
scroll to position [139, 0]
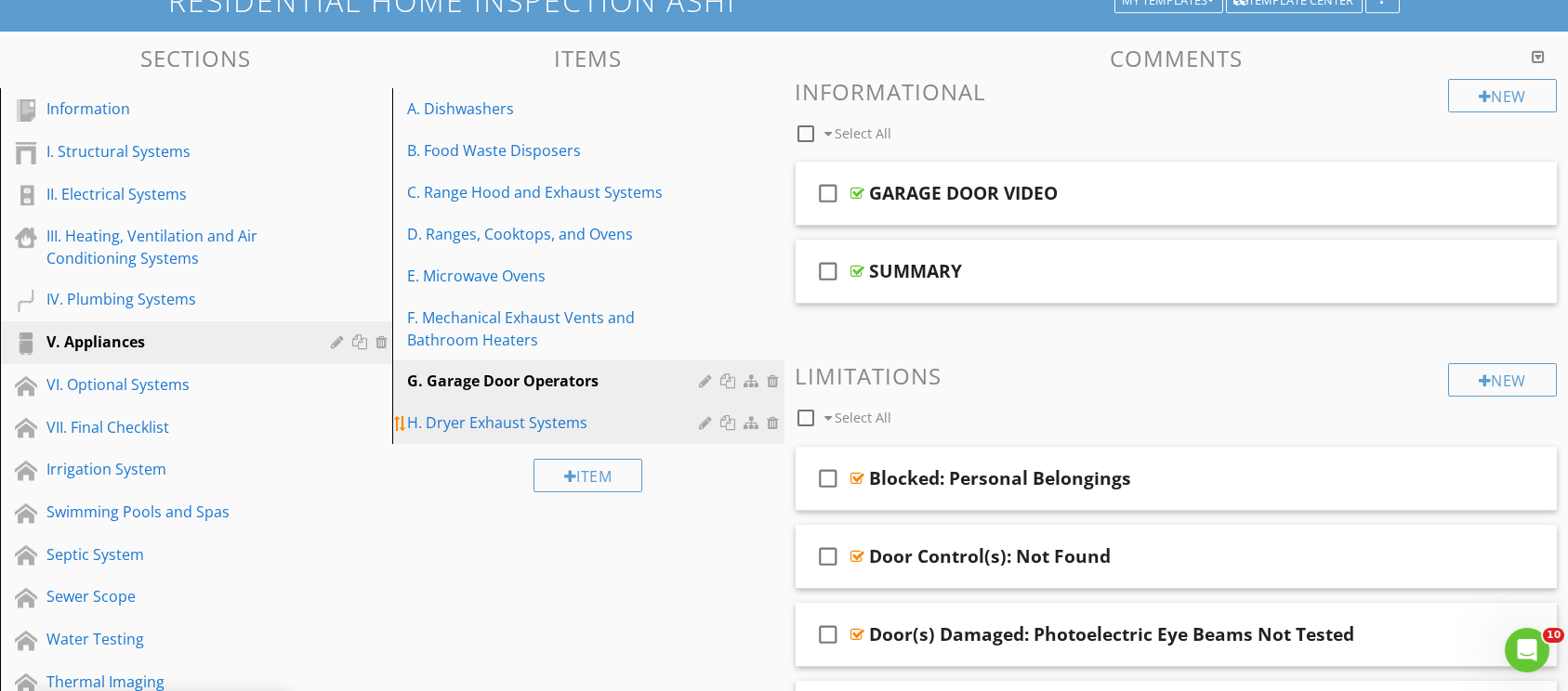
click at [515, 420] on div "H. Dryer Exhaust Systems" at bounding box center [556, 423] width 298 height 23
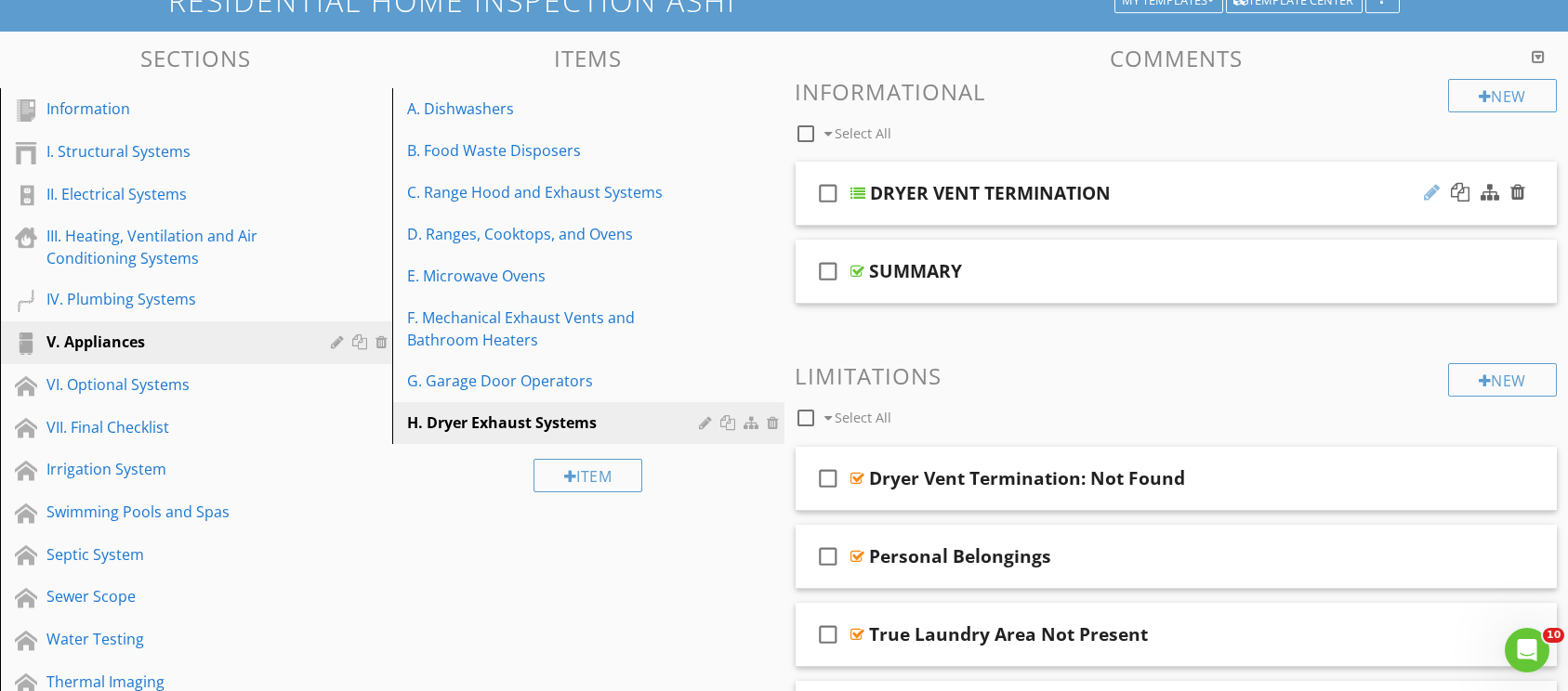
click at [1432, 194] on div at bounding box center [1432, 193] width 16 height 19
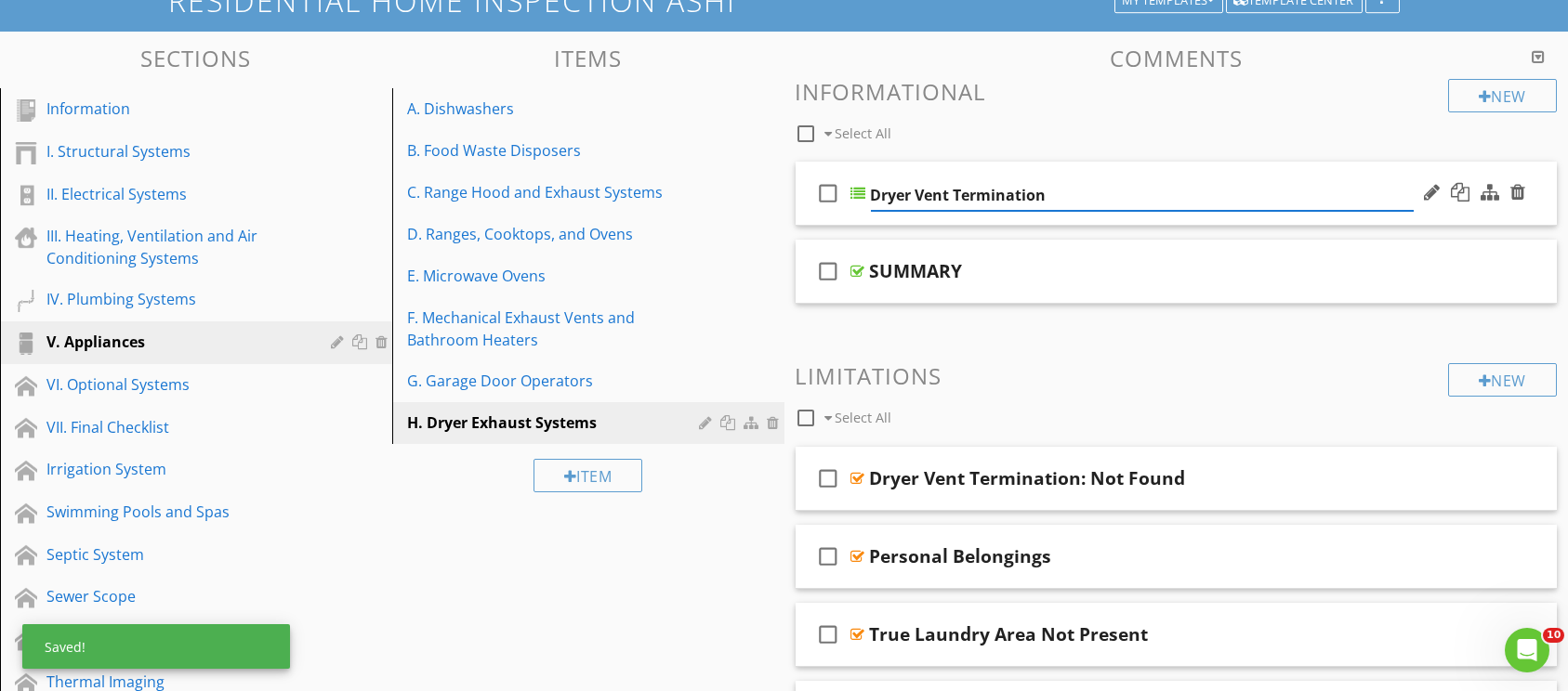
type input "Dryer Vent Termination"
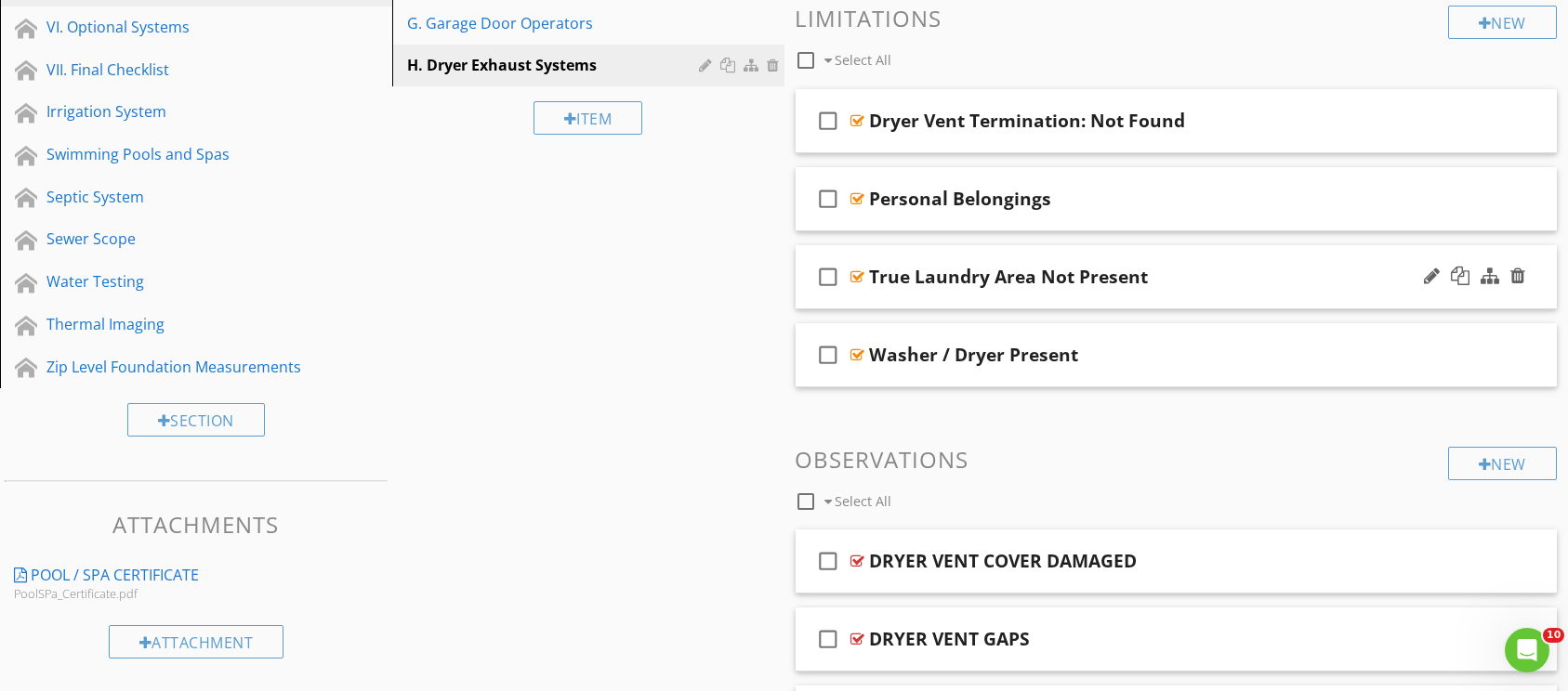
scroll to position [558, 0]
